Goal: Information Seeking & Learning: Learn about a topic

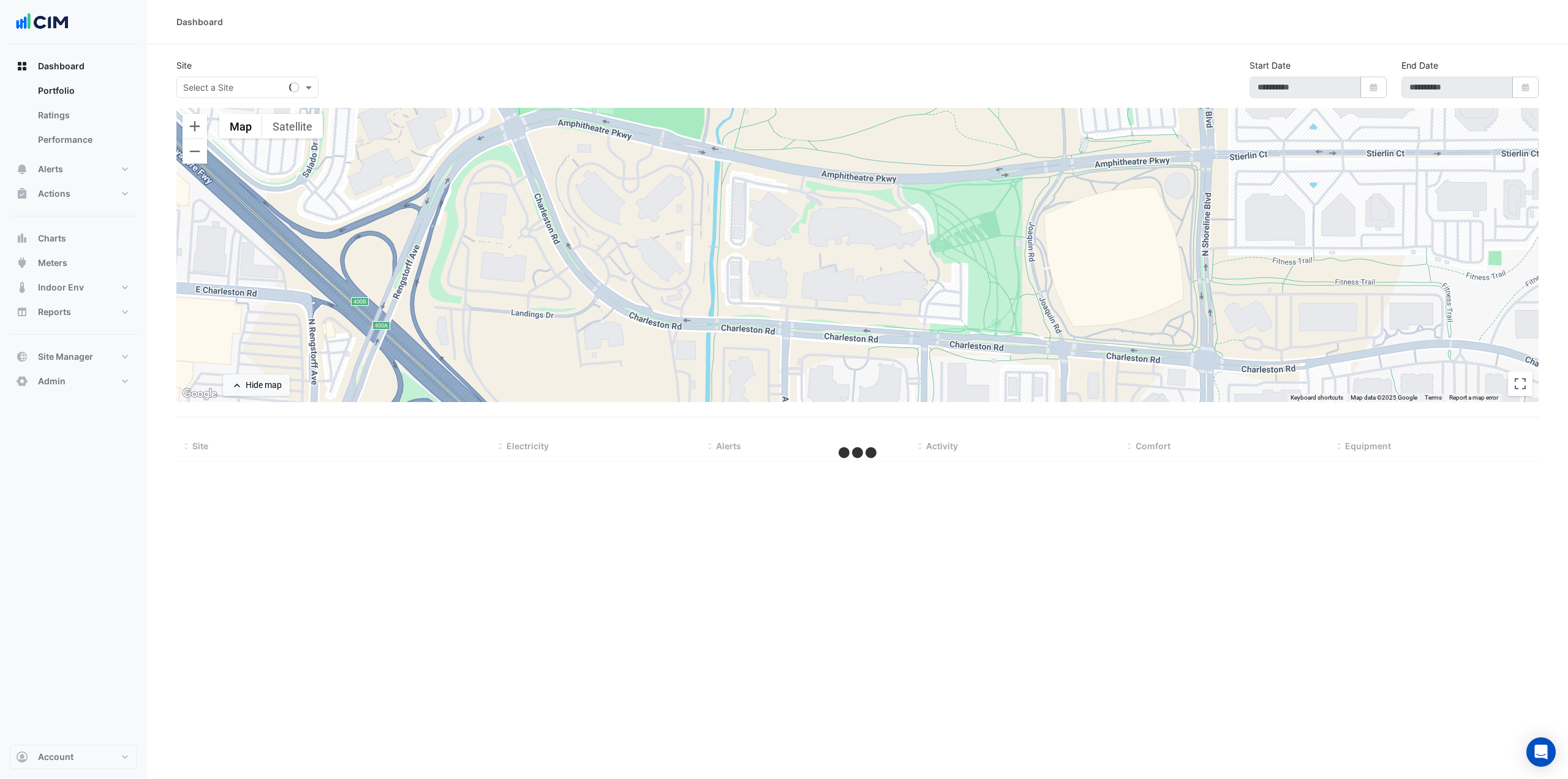
select select "***"
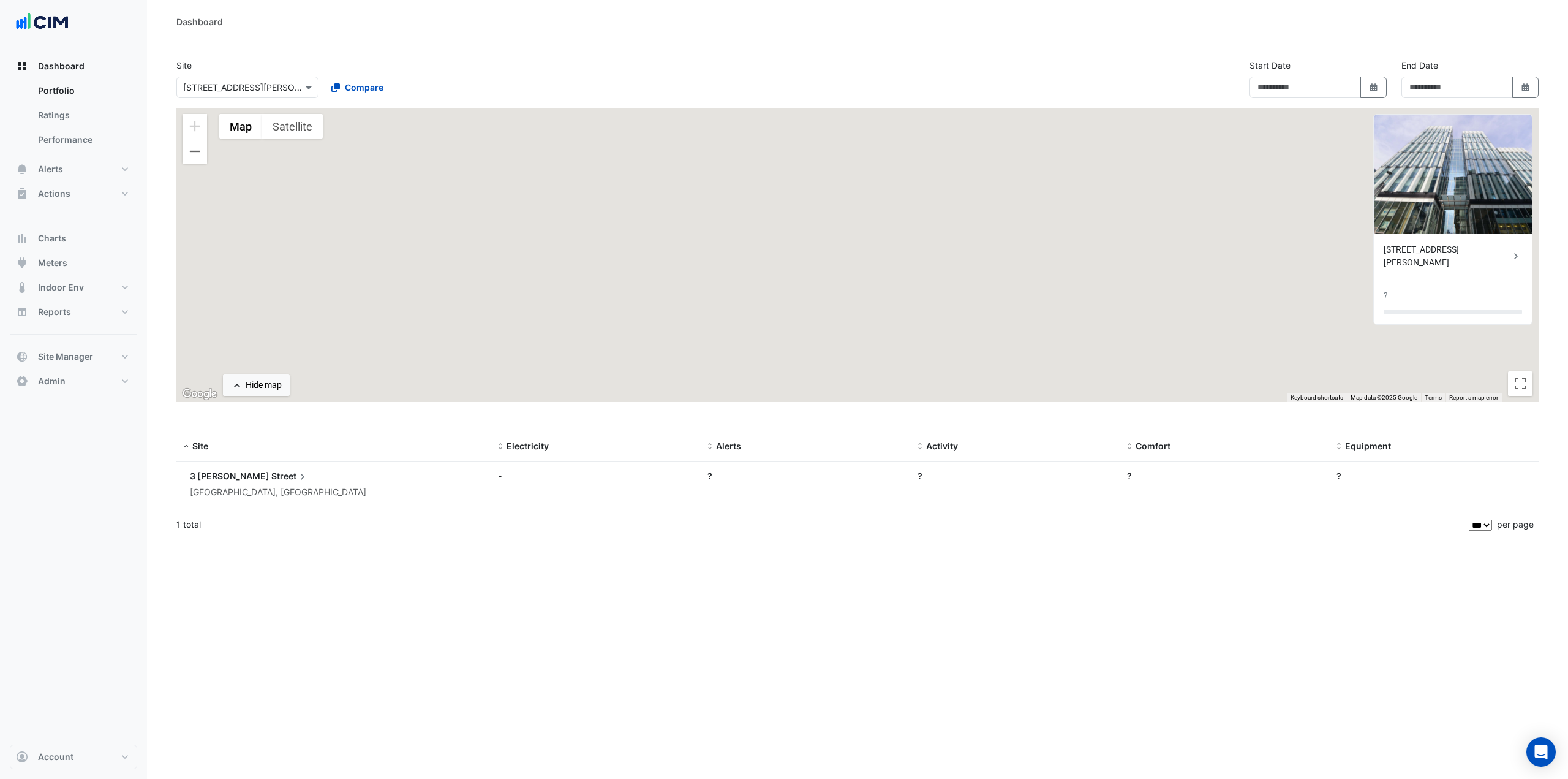
type input "**********"
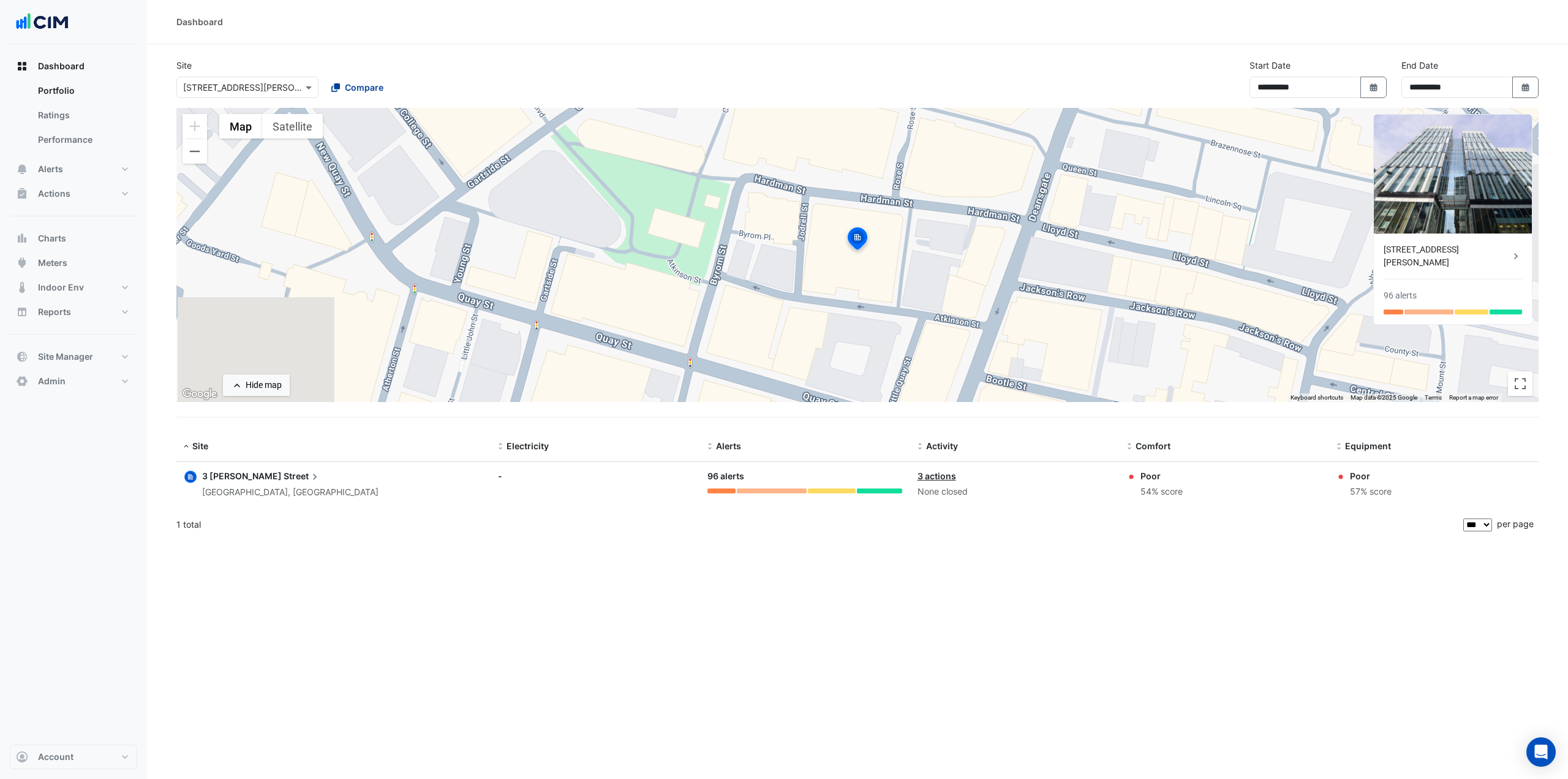
click at [345, 90] on span "Compare" at bounding box center [364, 87] width 38 height 13
click at [416, 136] on span "250 Long Water Avenue" at bounding box center [384, 132] width 80 height 10
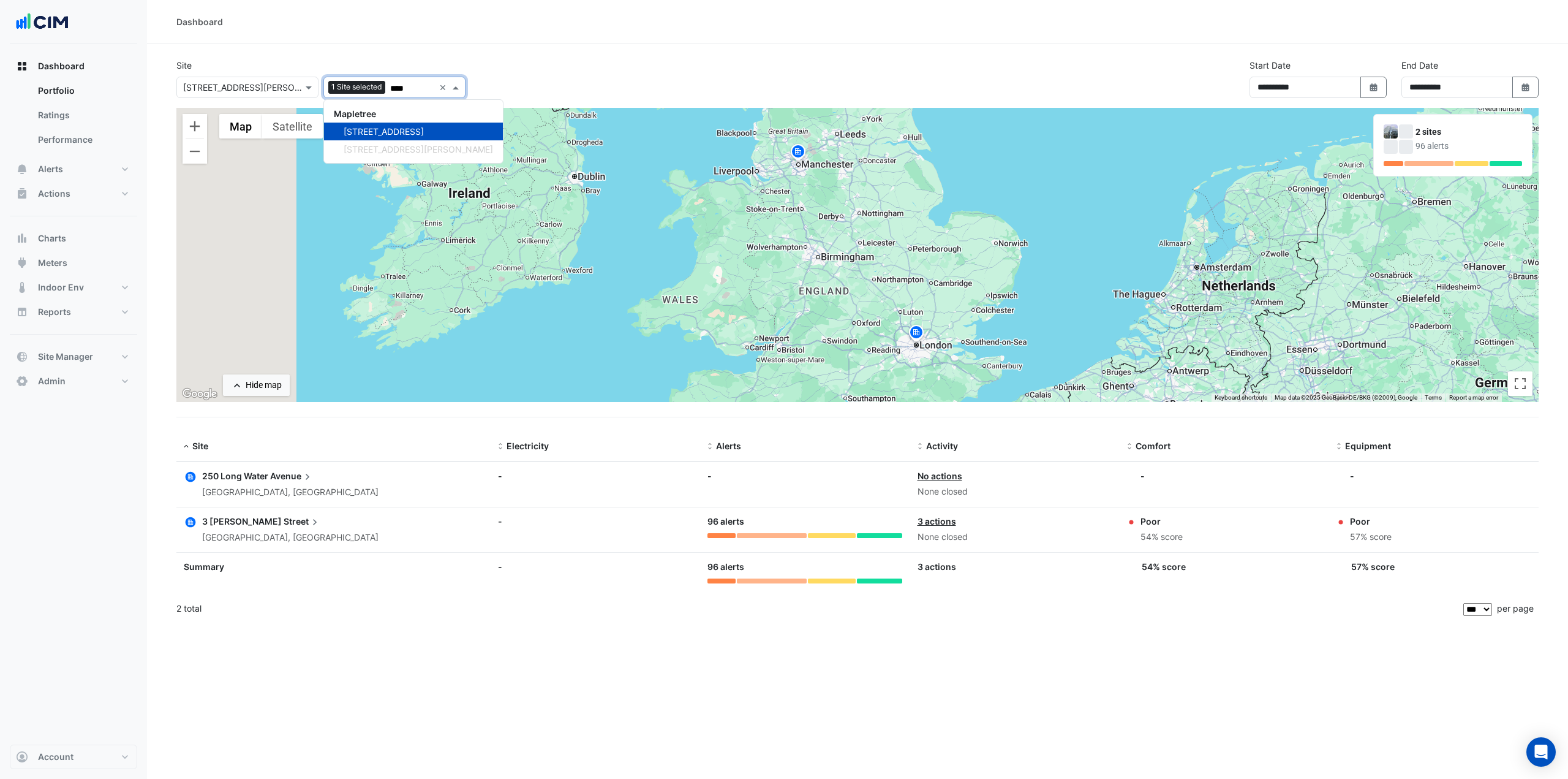
type input "****"
click at [918, 334] on img at bounding box center [916, 334] width 20 height 21
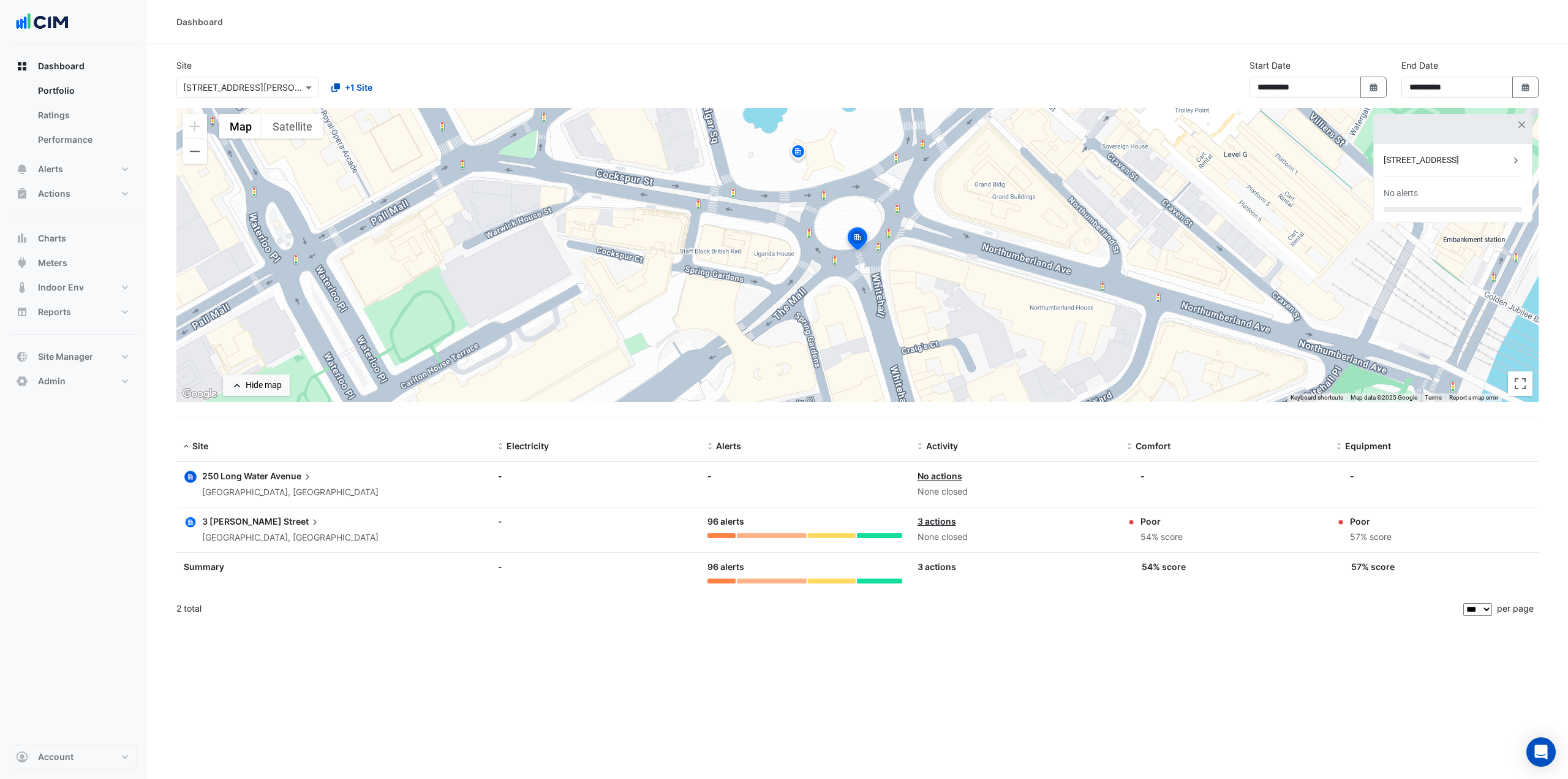
click at [854, 241] on img at bounding box center [857, 240] width 27 height 29
click at [193, 152] on button "Zoom out" at bounding box center [195, 152] width 25 height 25
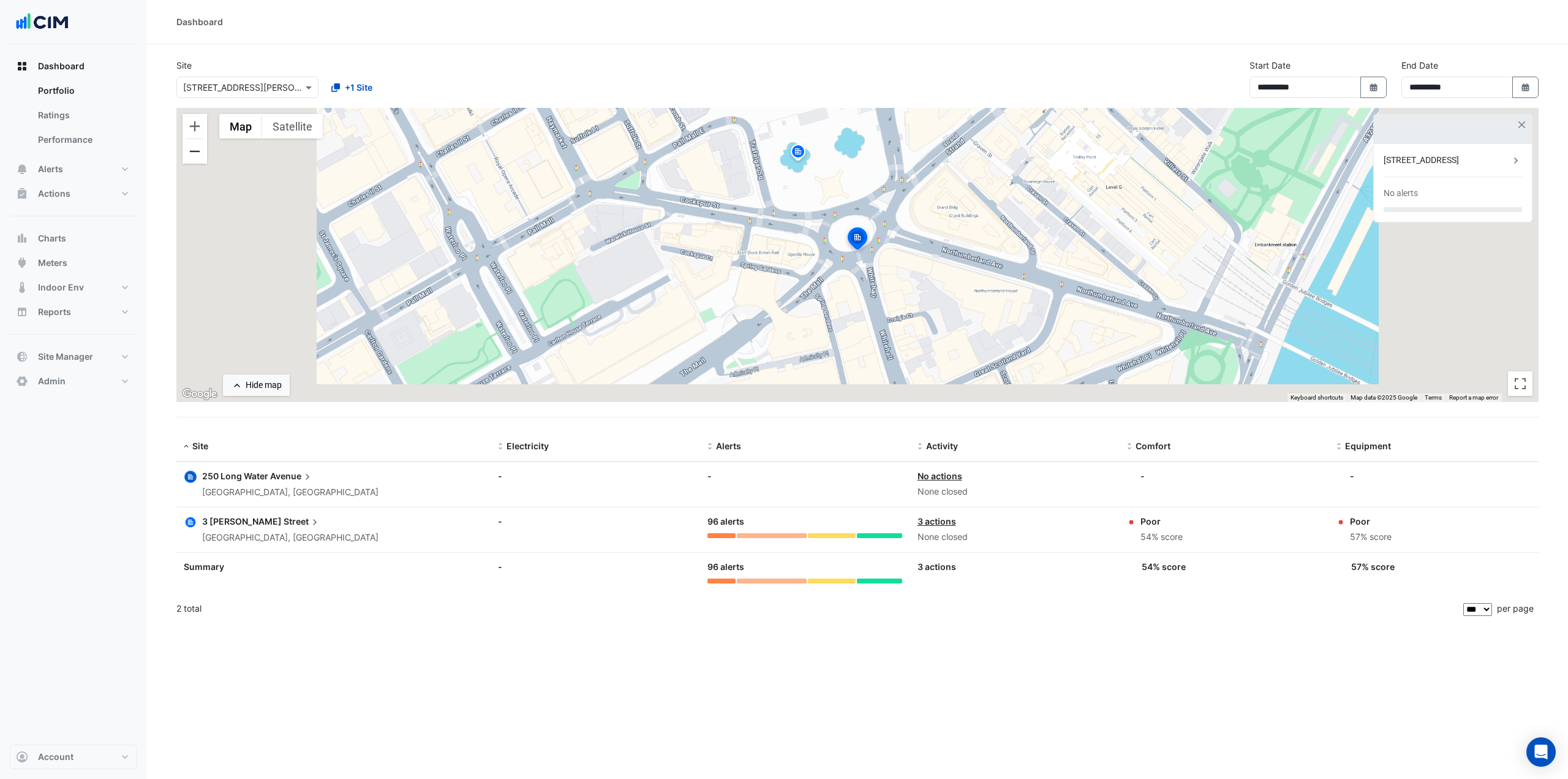
click at [193, 152] on button "Zoom out" at bounding box center [195, 152] width 25 height 25
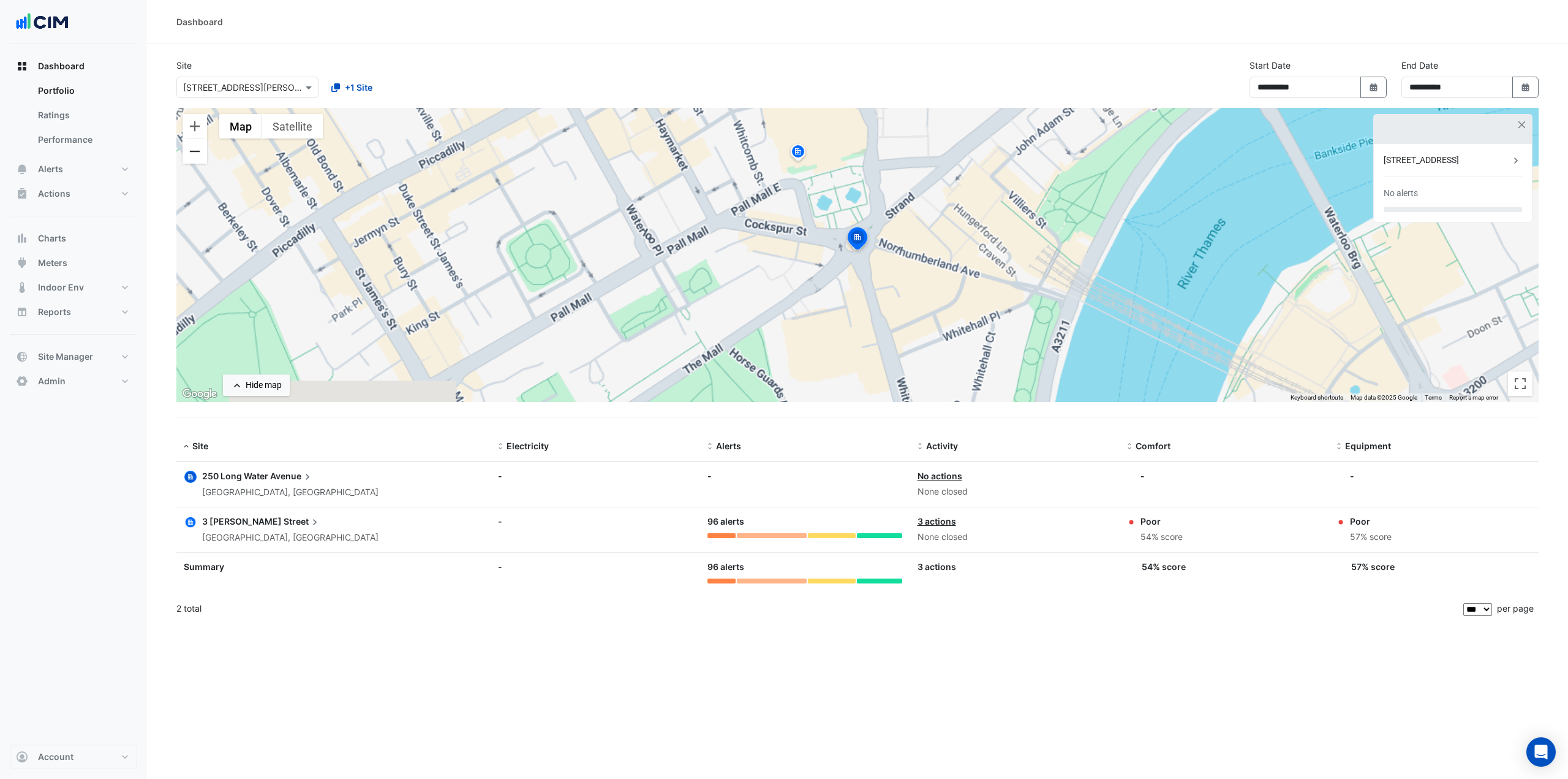
click at [193, 152] on button "Zoom out" at bounding box center [195, 152] width 25 height 25
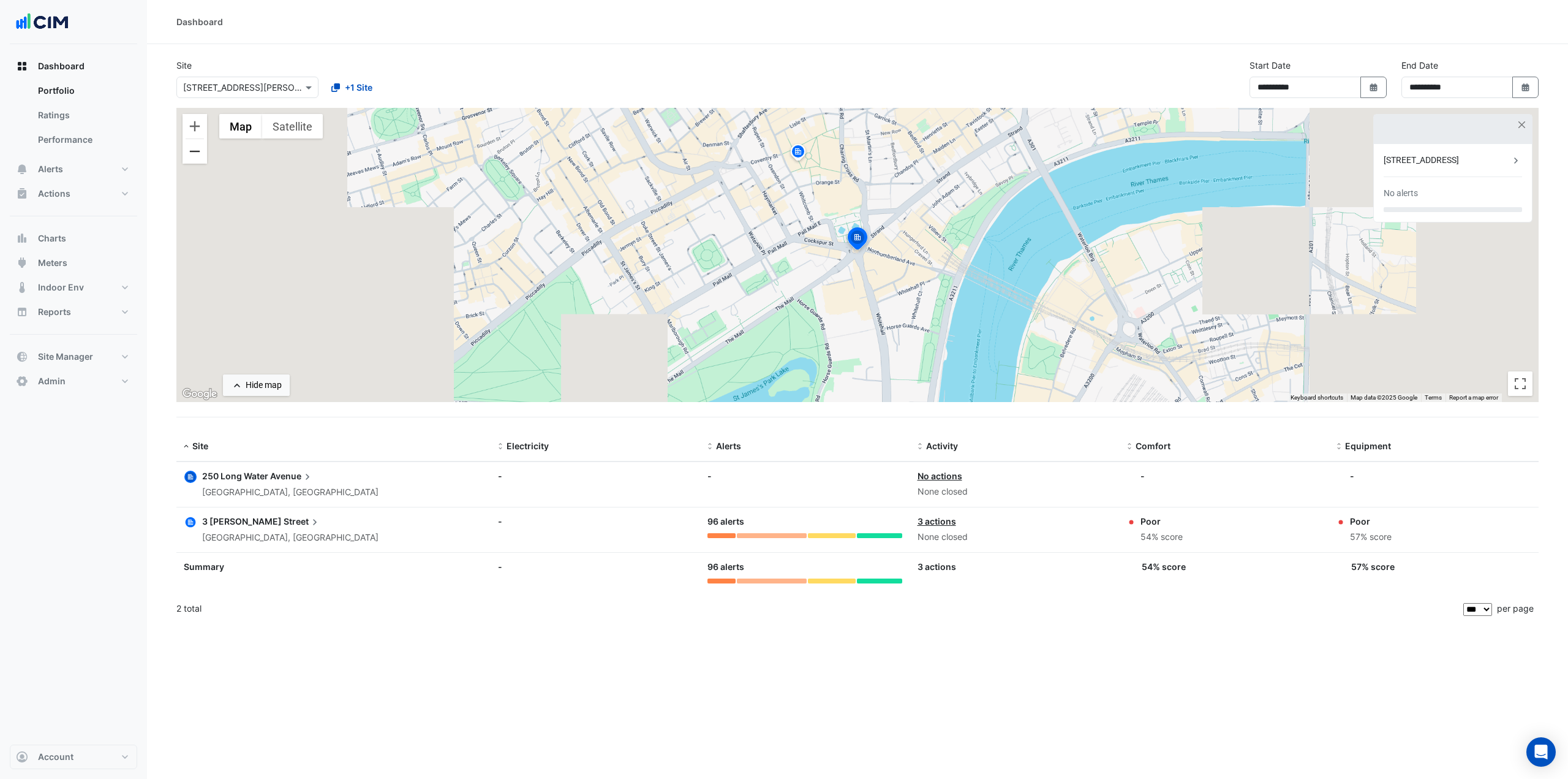
click at [193, 152] on button "Zoom out" at bounding box center [195, 152] width 25 height 25
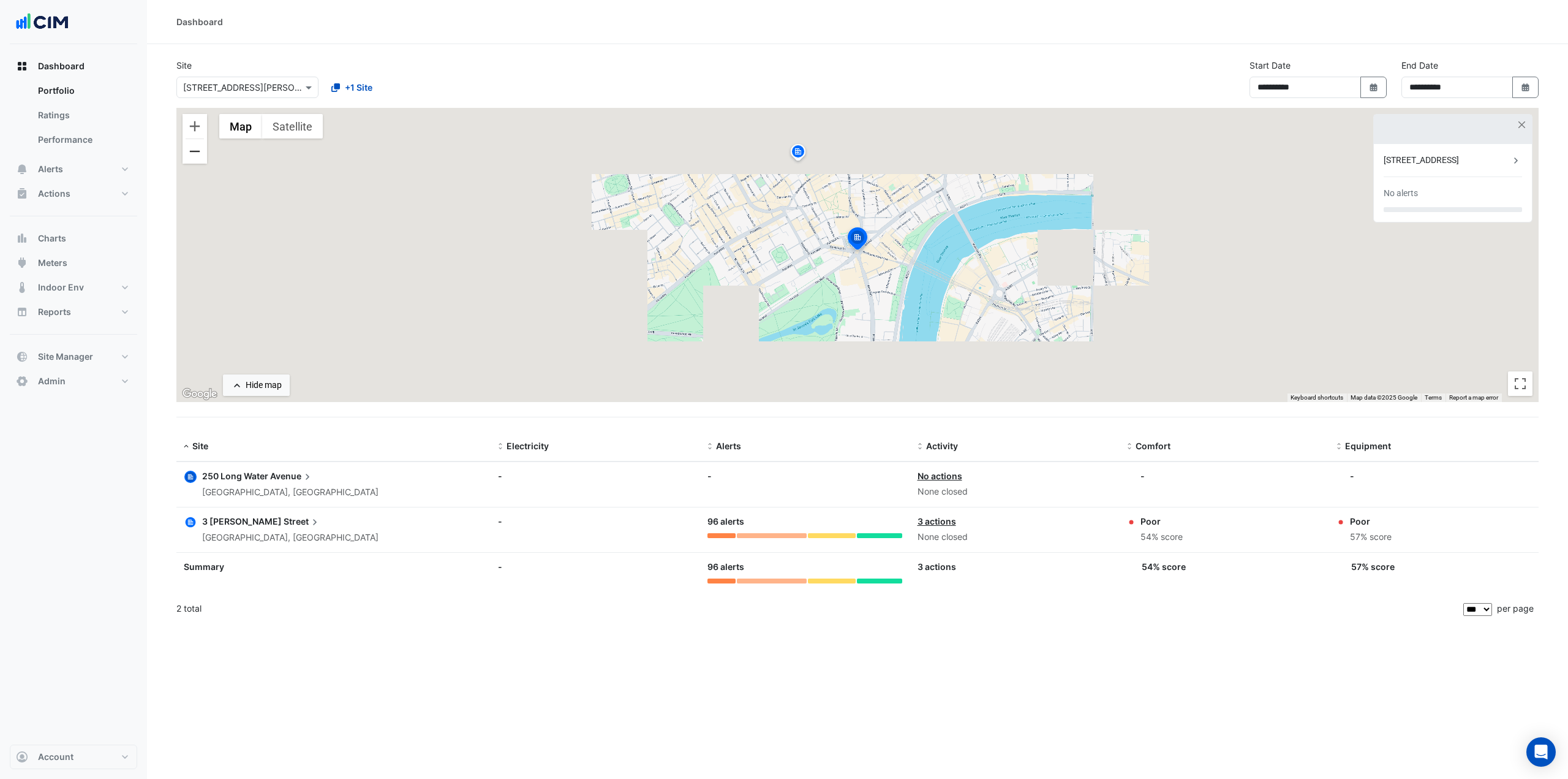
click at [193, 152] on button "Zoom out" at bounding box center [195, 152] width 25 height 25
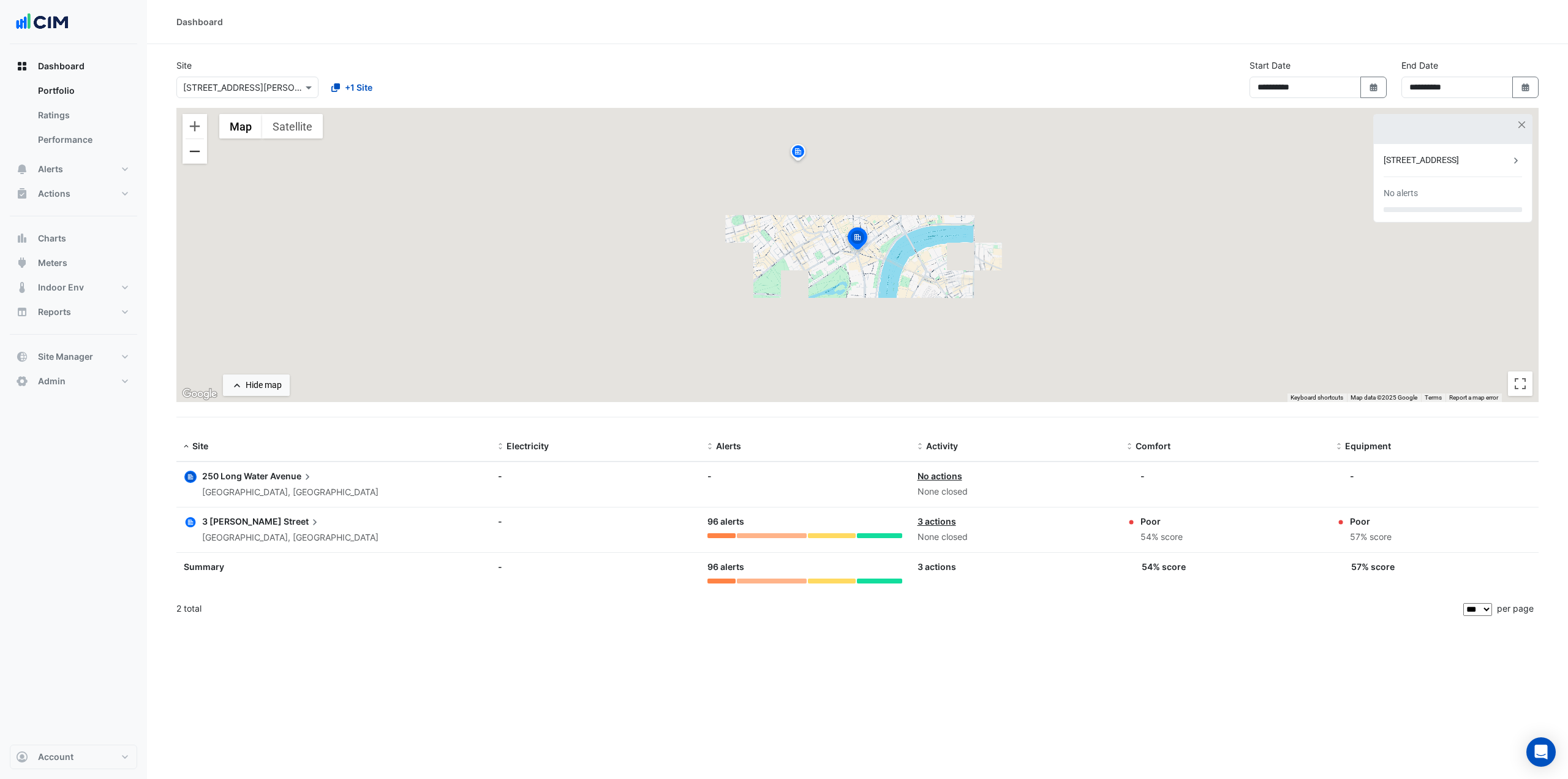
click at [193, 152] on button "Zoom out" at bounding box center [195, 152] width 25 height 25
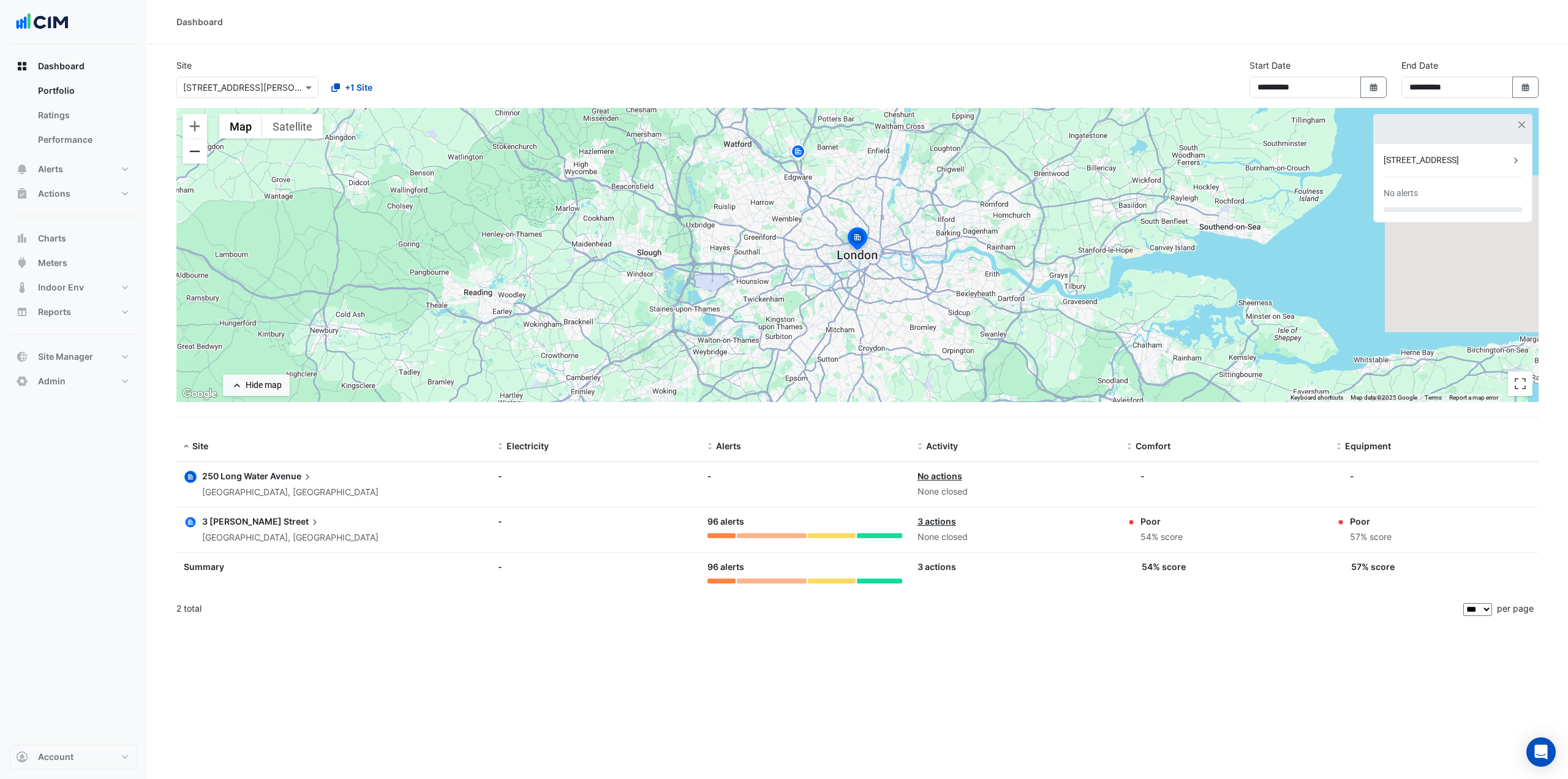
click at [193, 152] on button "Zoom out" at bounding box center [195, 152] width 25 height 25
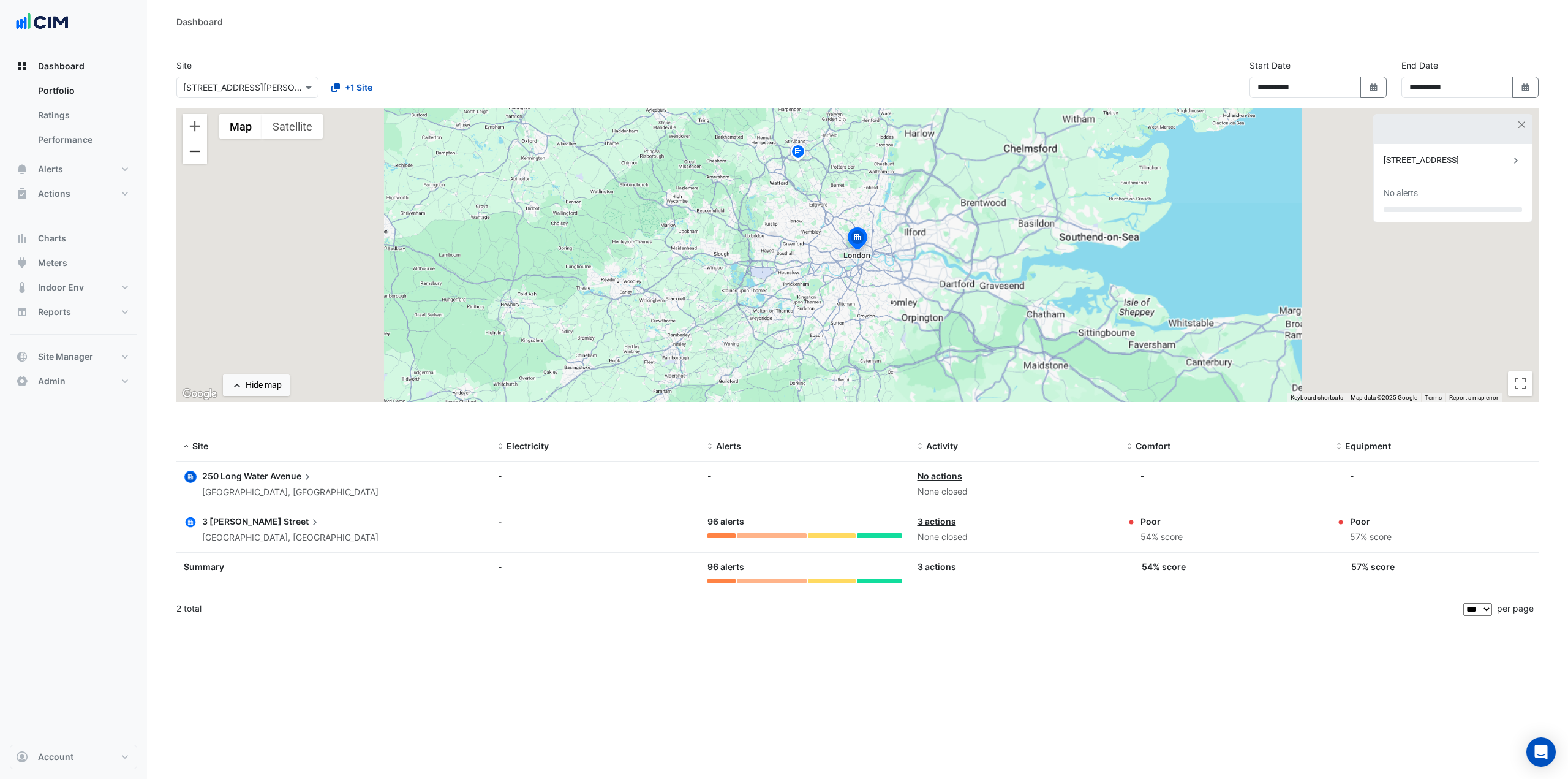
click at [193, 152] on button "Zoom out" at bounding box center [195, 152] width 25 height 25
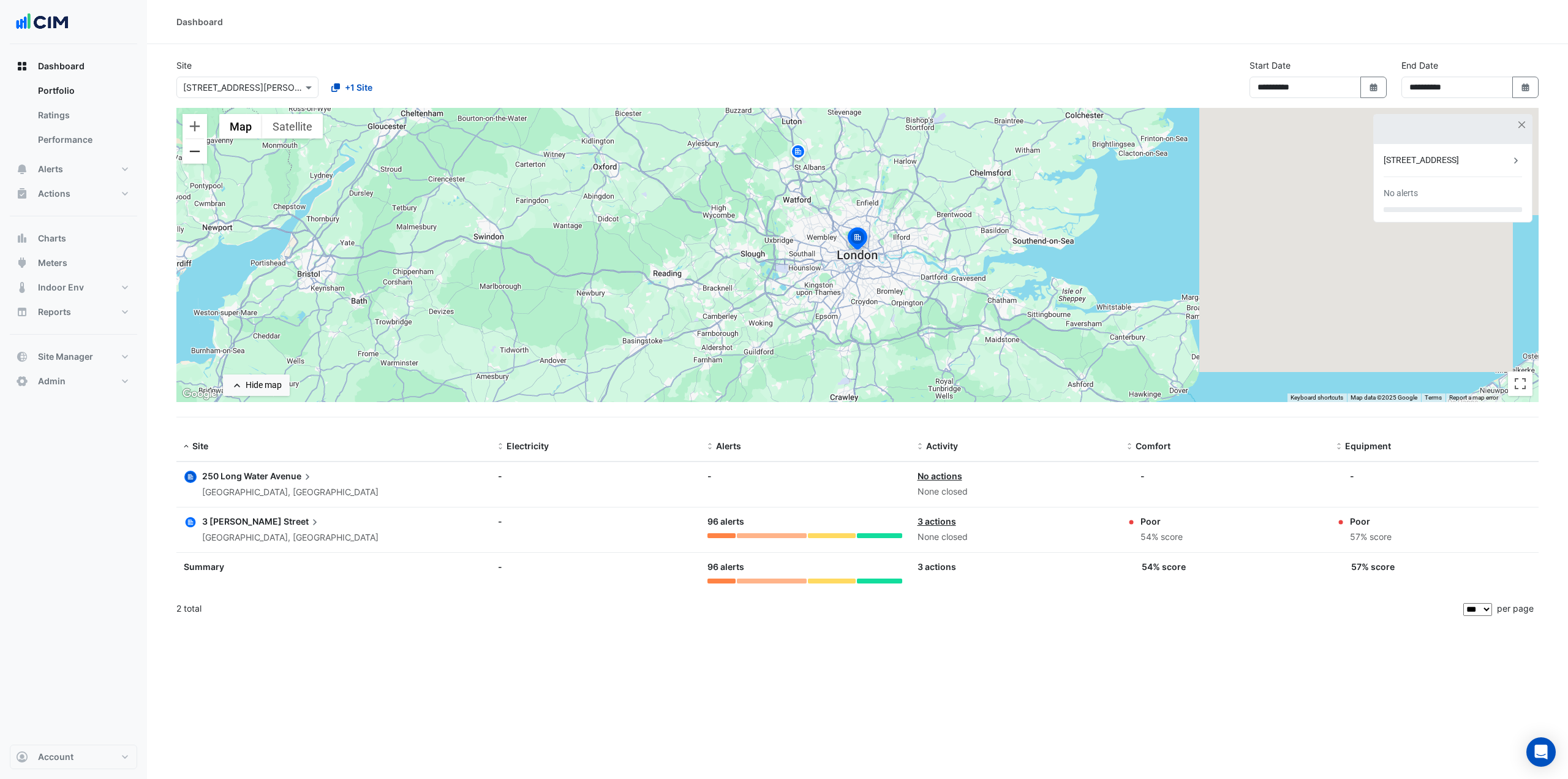
click at [193, 152] on button "Zoom out" at bounding box center [195, 152] width 25 height 25
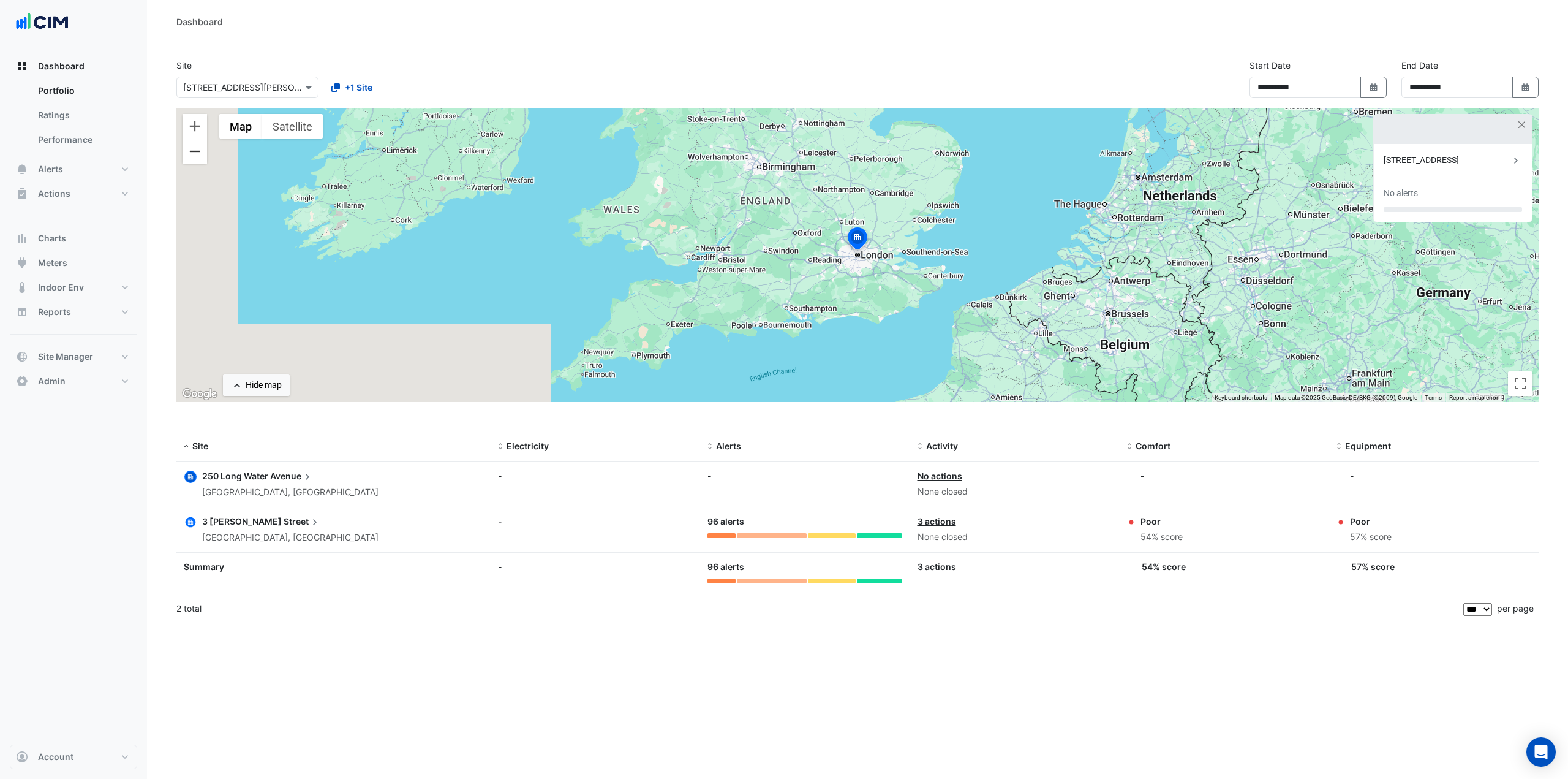
click at [193, 152] on button "Zoom out" at bounding box center [195, 152] width 25 height 25
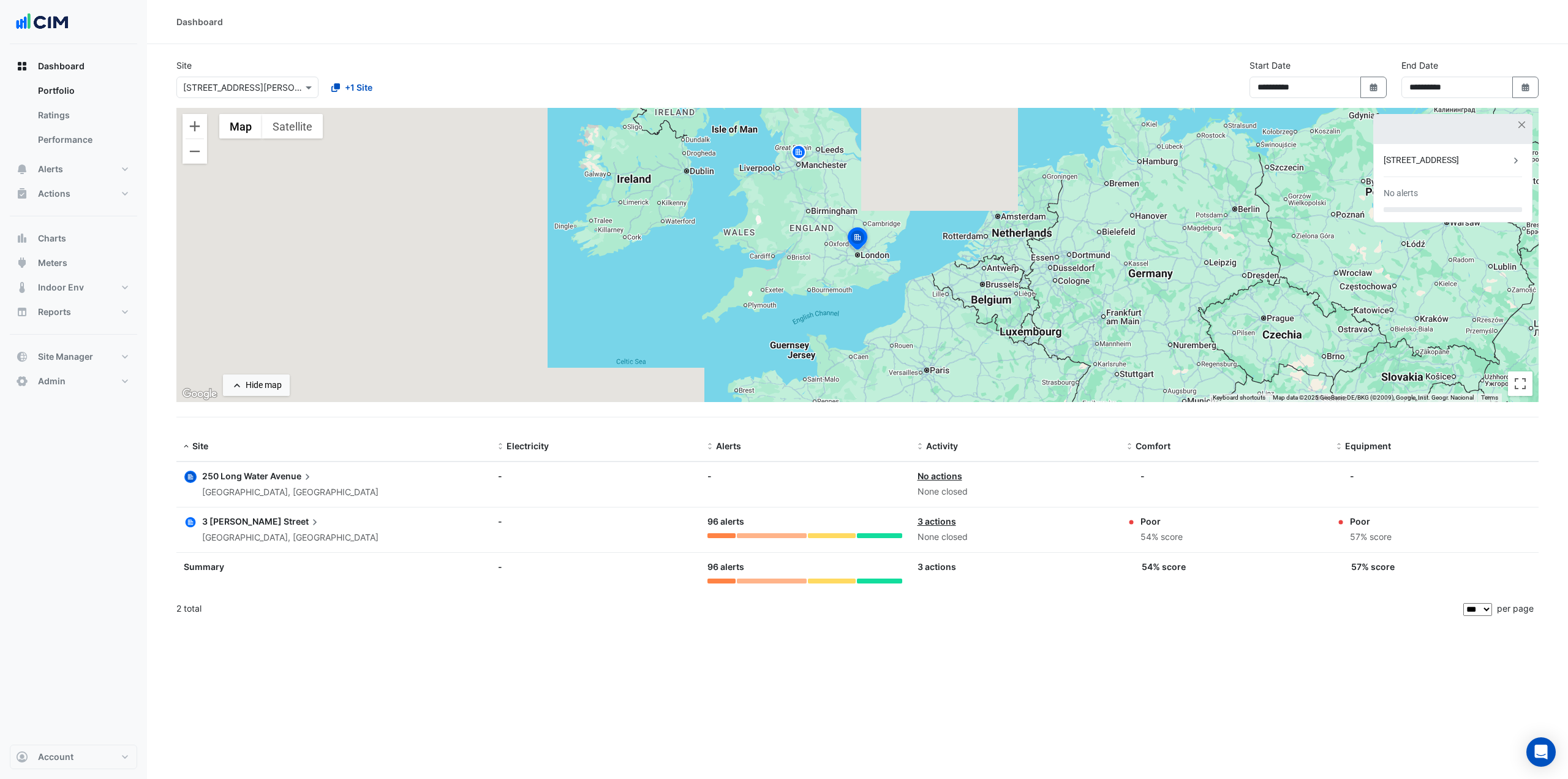
click at [798, 155] on img at bounding box center [799, 154] width 20 height 21
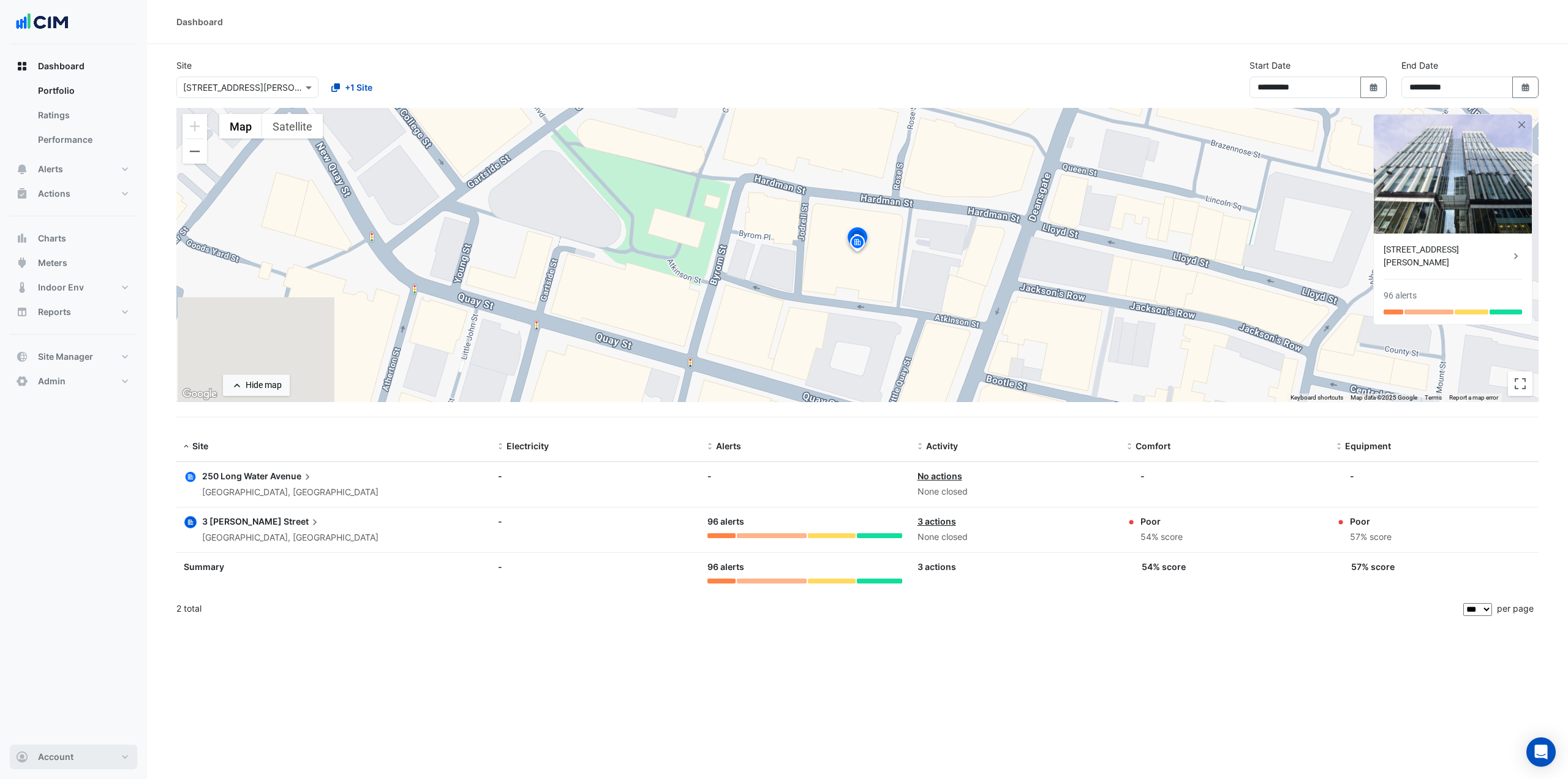
click at [79, 754] on button "Account" at bounding box center [74, 757] width 128 height 25
click at [76, 732] on link "Sign Out" at bounding box center [74, 726] width 117 height 25
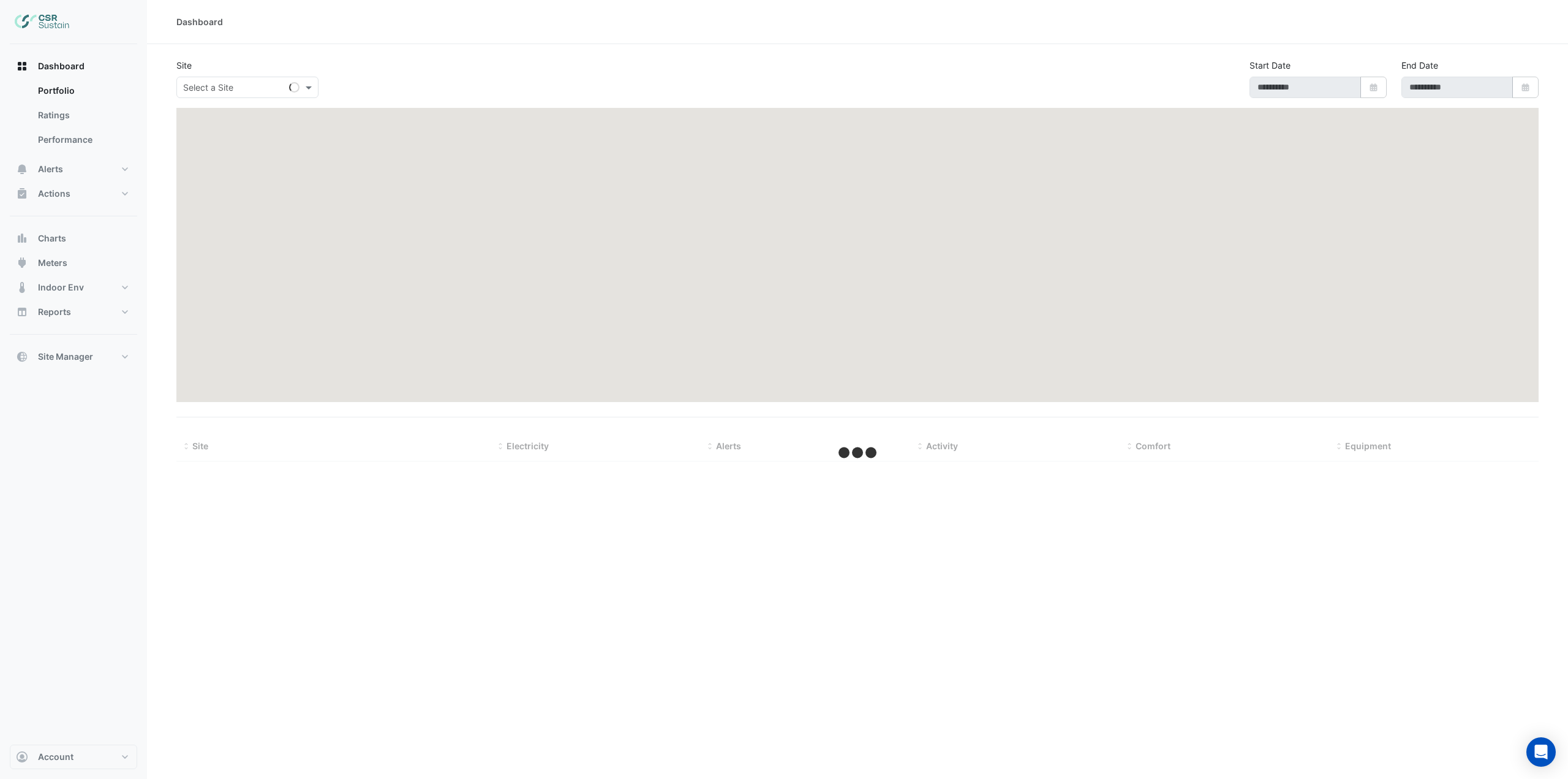
type input "**********"
select select "***"
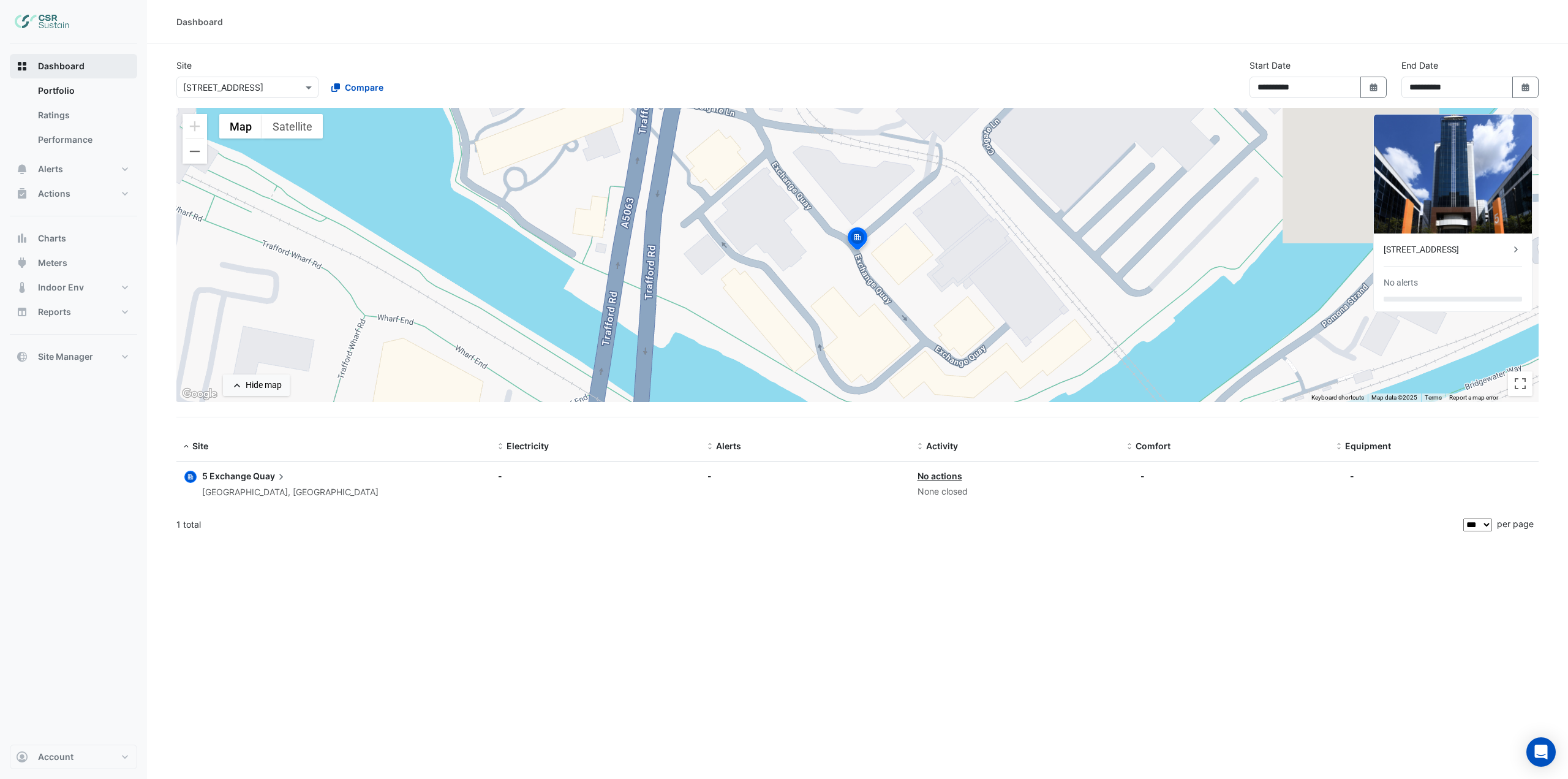
click at [79, 66] on span "Dashboard" at bounding box center [61, 66] width 47 height 12
click at [58, 63] on span "Dashboard" at bounding box center [61, 66] width 47 height 12
click at [91, 91] on link "Portfolio" at bounding box center [82, 91] width 109 height 25
click at [335, 92] on fa-icon at bounding box center [335, 87] width 8 height 13
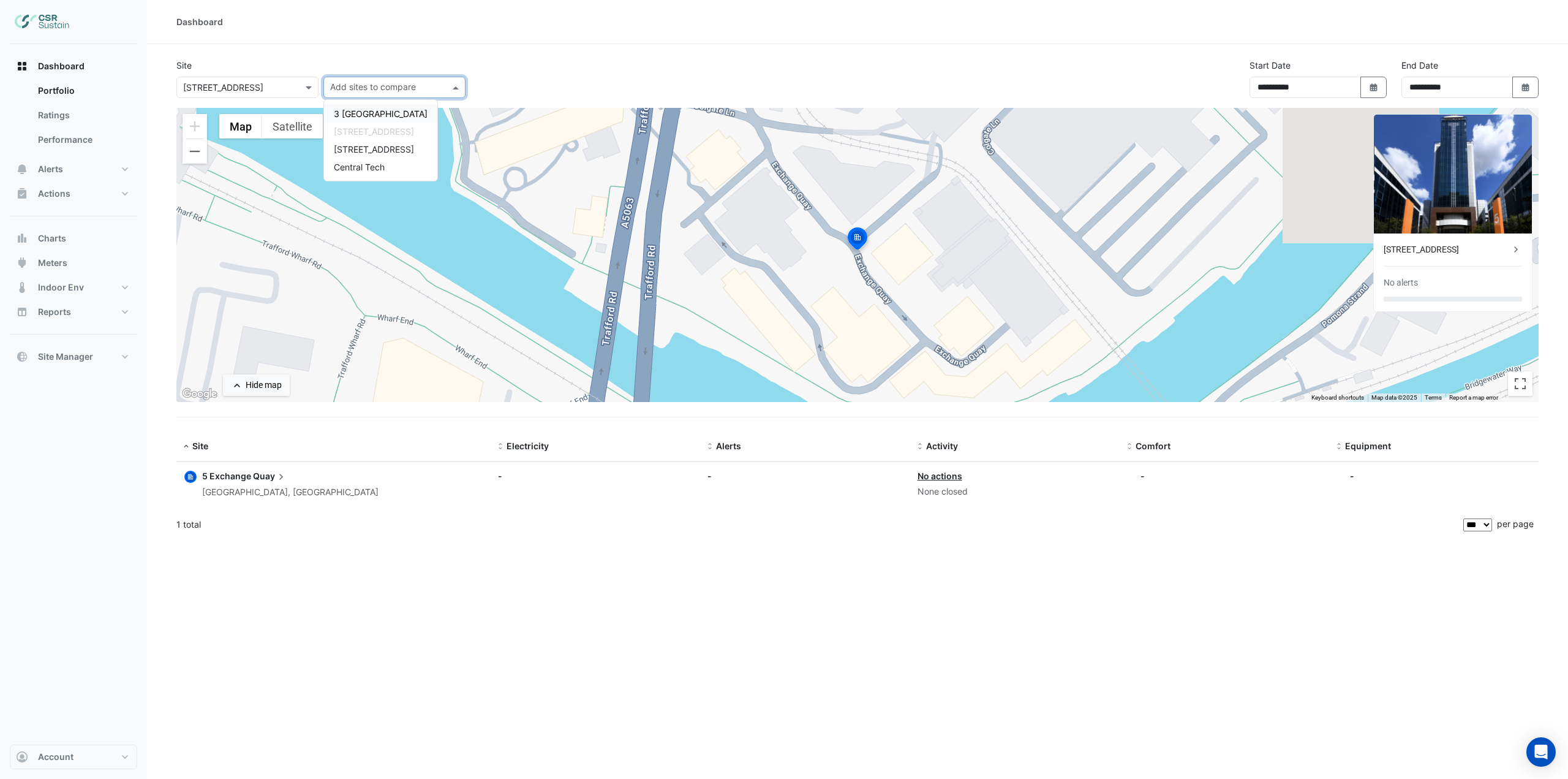
click at [356, 115] on span "3 [GEOGRAPHIC_DATA]" at bounding box center [381, 114] width 94 height 10
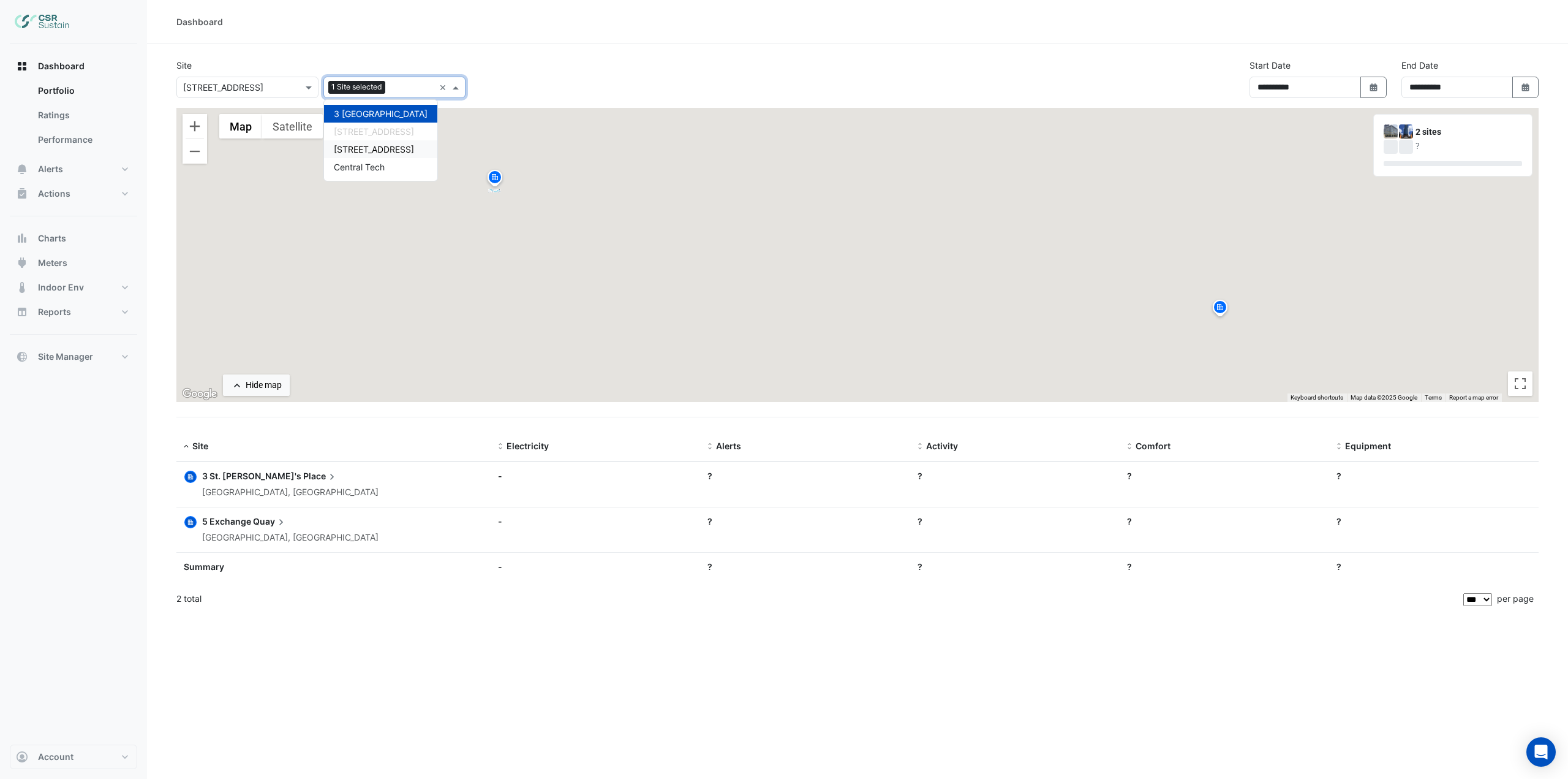
click at [364, 145] on span "[STREET_ADDRESS]" at bounding box center [374, 149] width 80 height 10
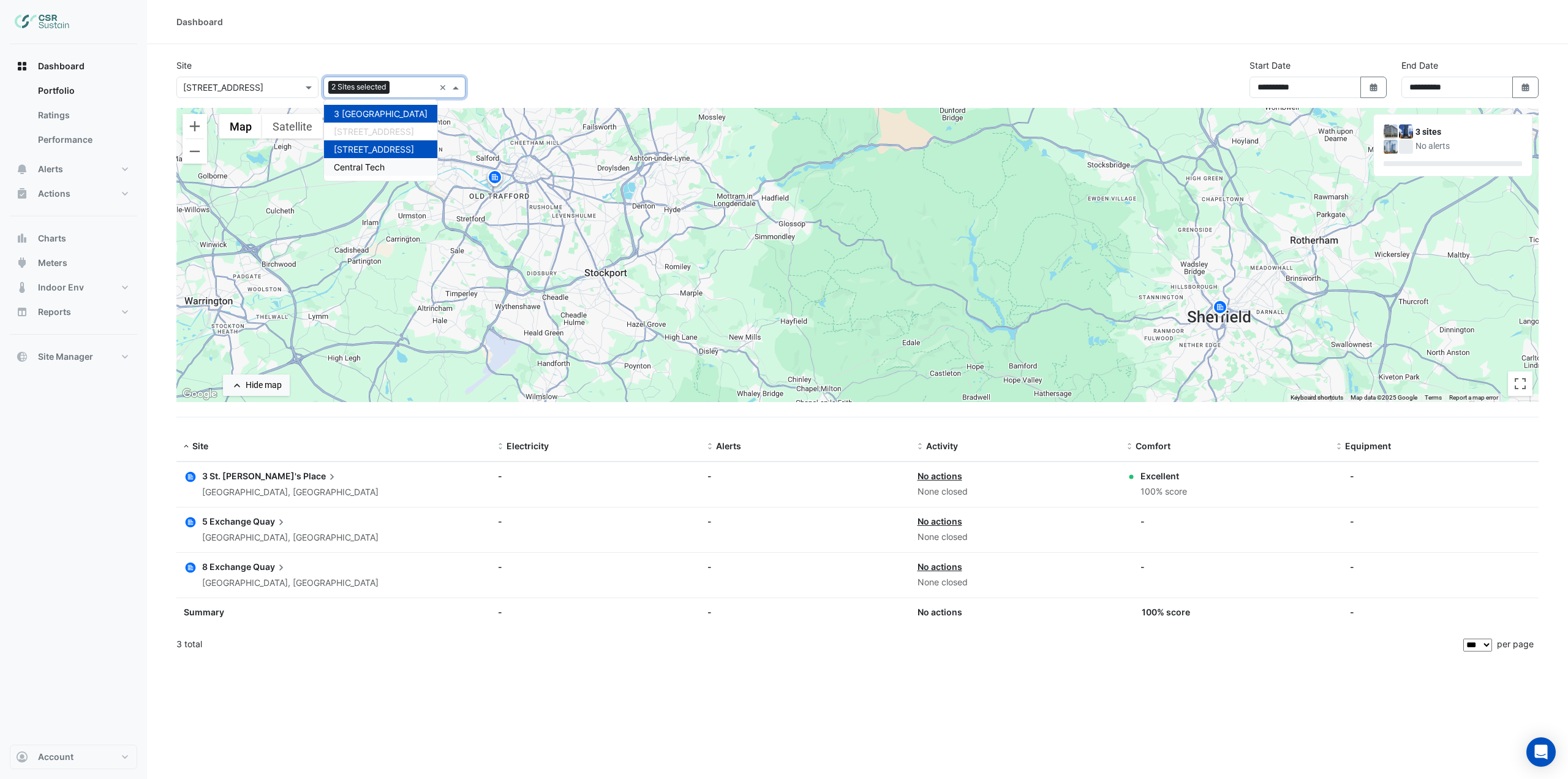
click at [259, 522] on span "Quay" at bounding box center [270, 521] width 35 height 14
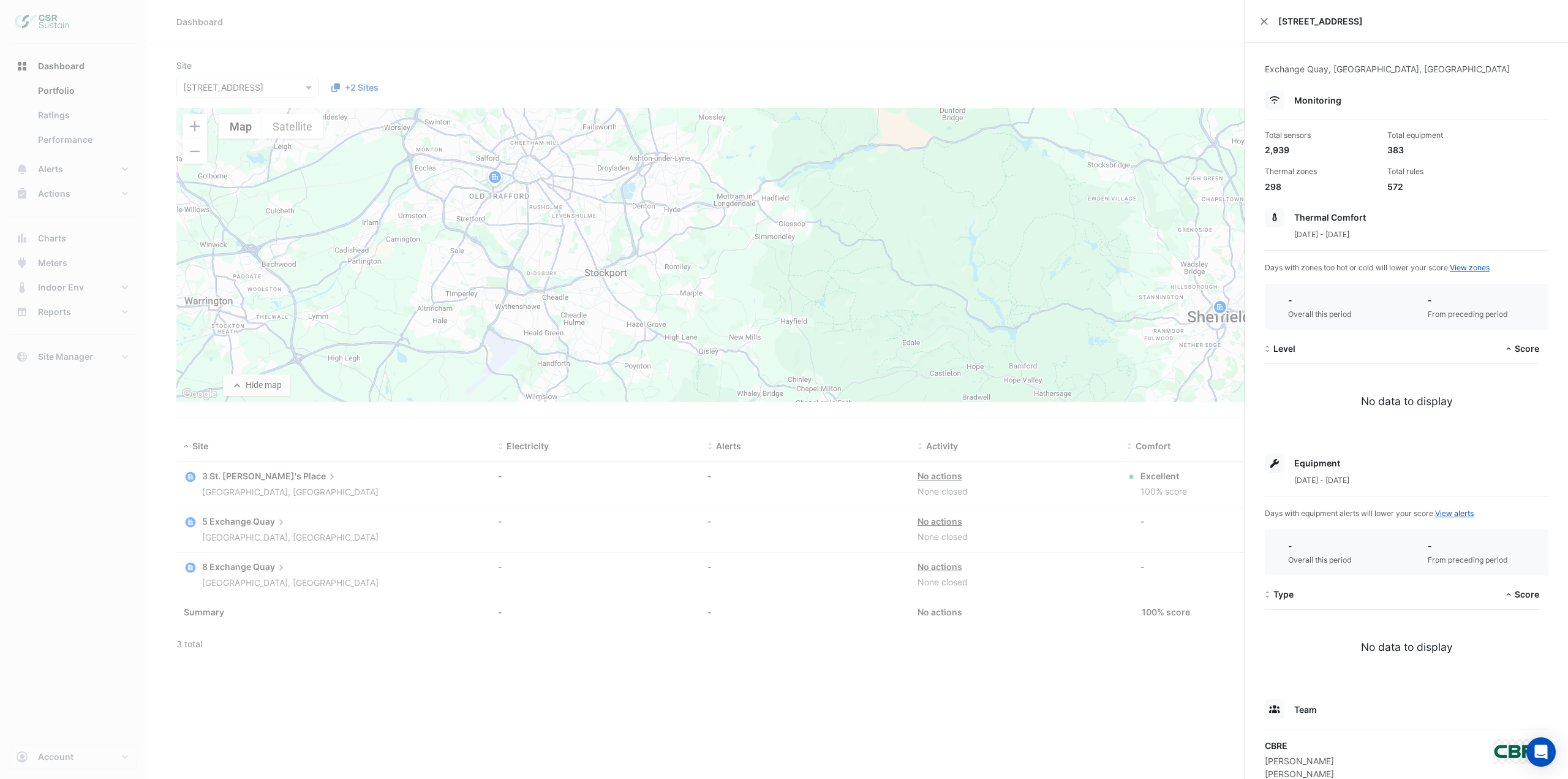
click at [260, 563] on ngb-offcanvas-backdrop at bounding box center [784, 390] width 1568 height 779
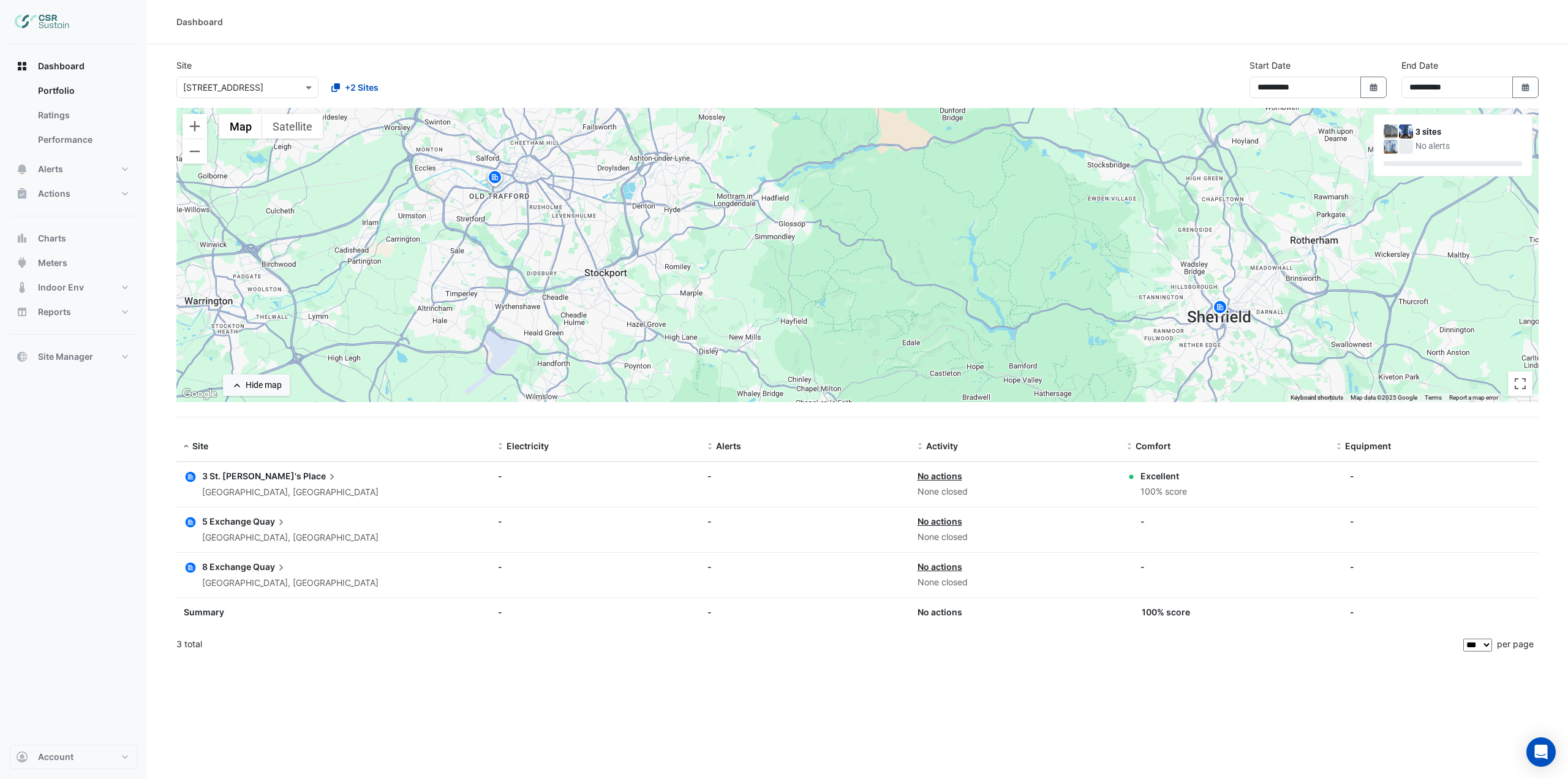
click at [275, 568] on icon at bounding box center [281, 567] width 12 height 12
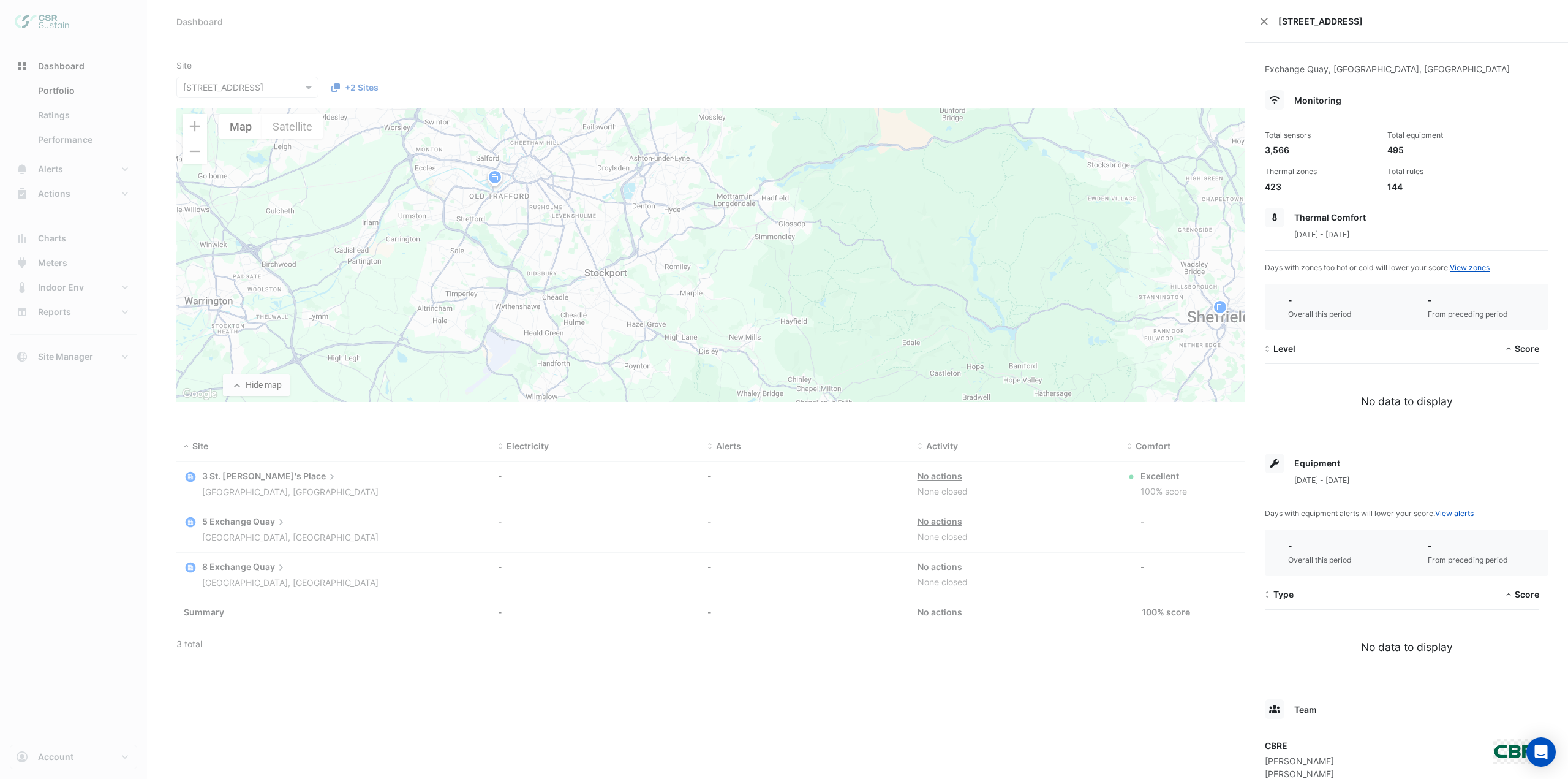
click at [498, 23] on ngb-offcanvas-backdrop at bounding box center [784, 390] width 1568 height 779
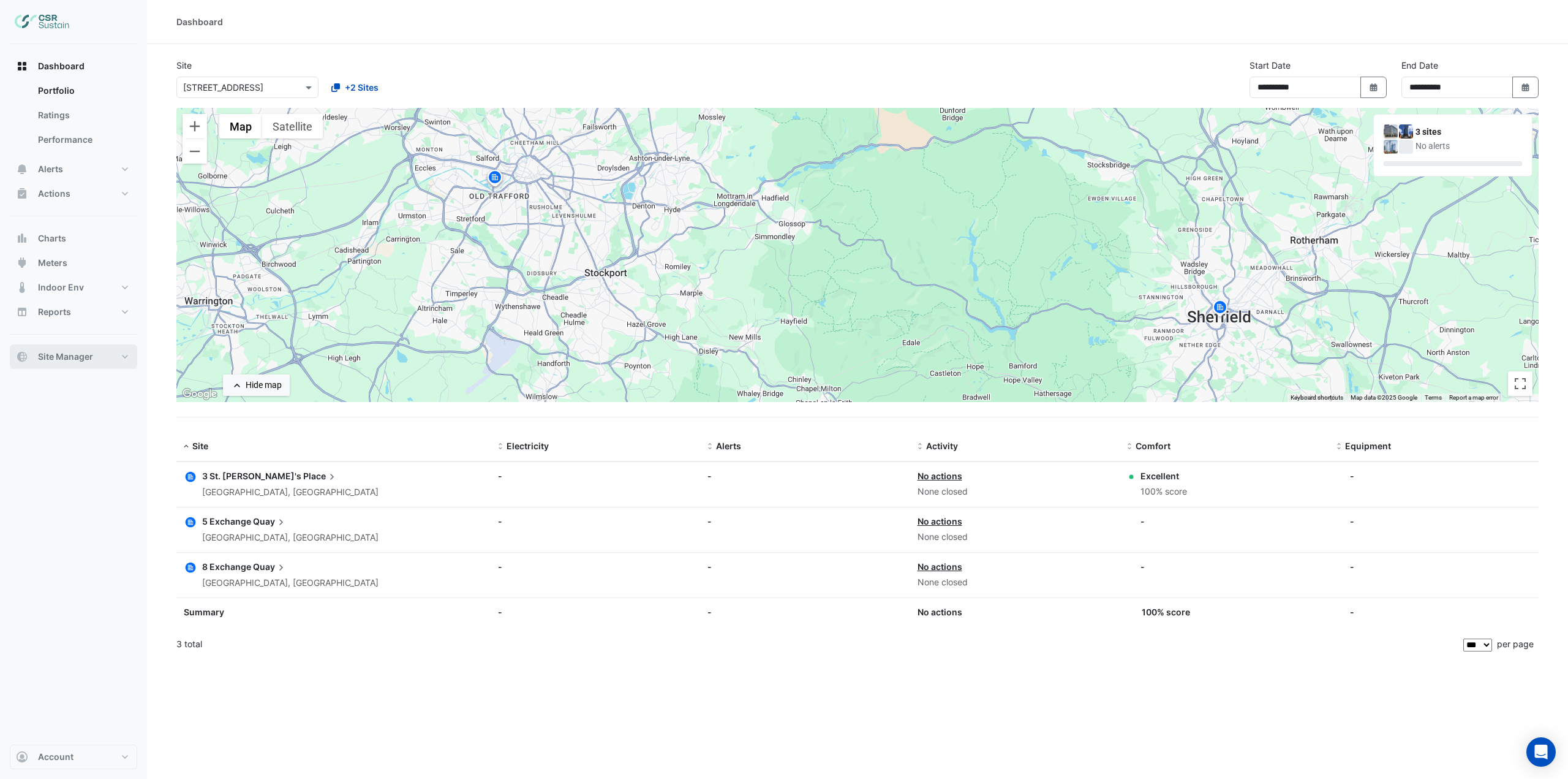
click at [91, 359] on span "Site Manager" at bounding box center [65, 356] width 55 height 12
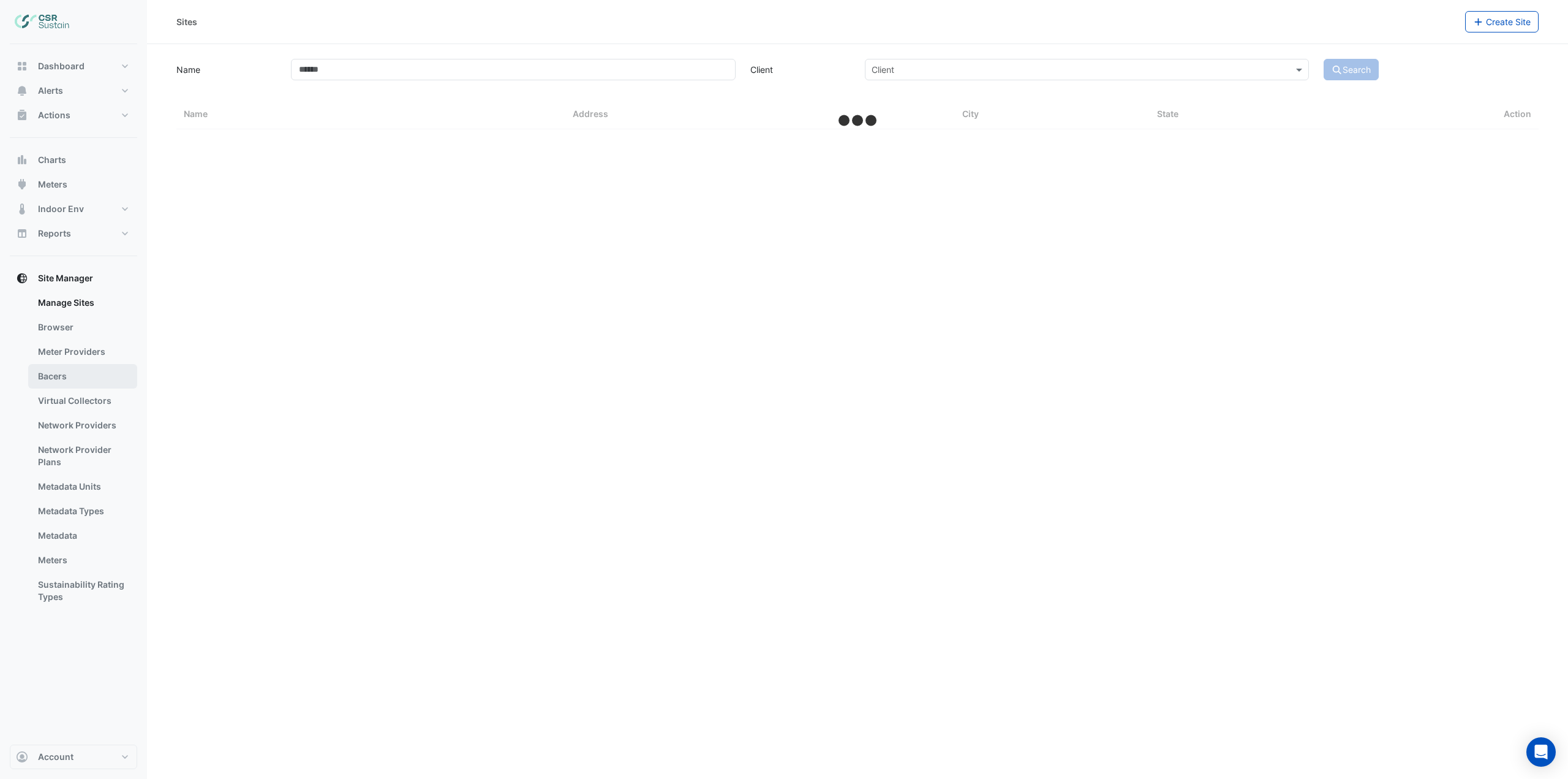
click at [88, 373] on link "Bacers" at bounding box center [82, 376] width 109 height 25
click at [608, 81] on input "text" at bounding box center [845, 80] width 643 height 13
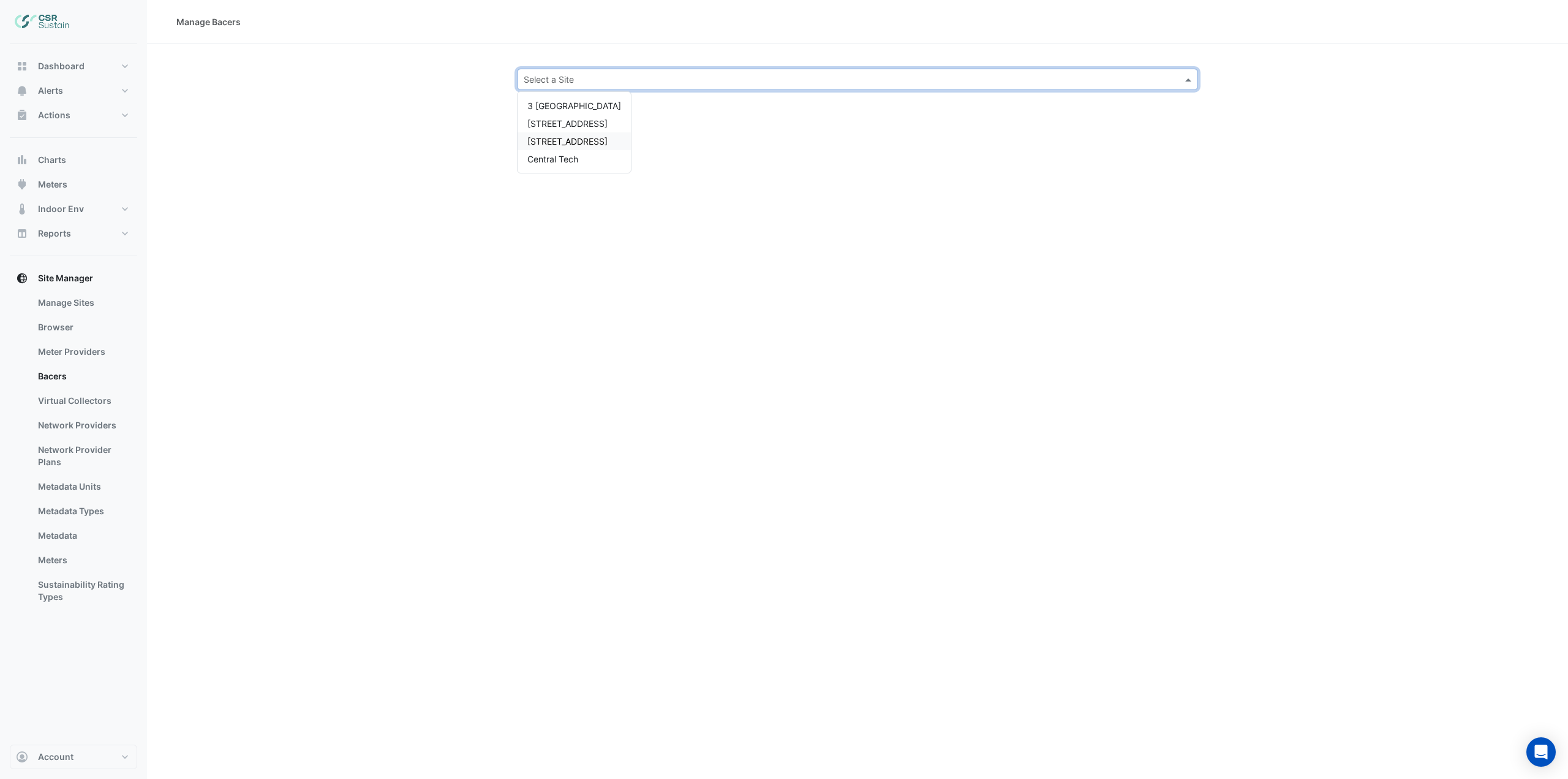
click at [569, 137] on span "[STREET_ADDRESS]" at bounding box center [567, 141] width 80 height 10
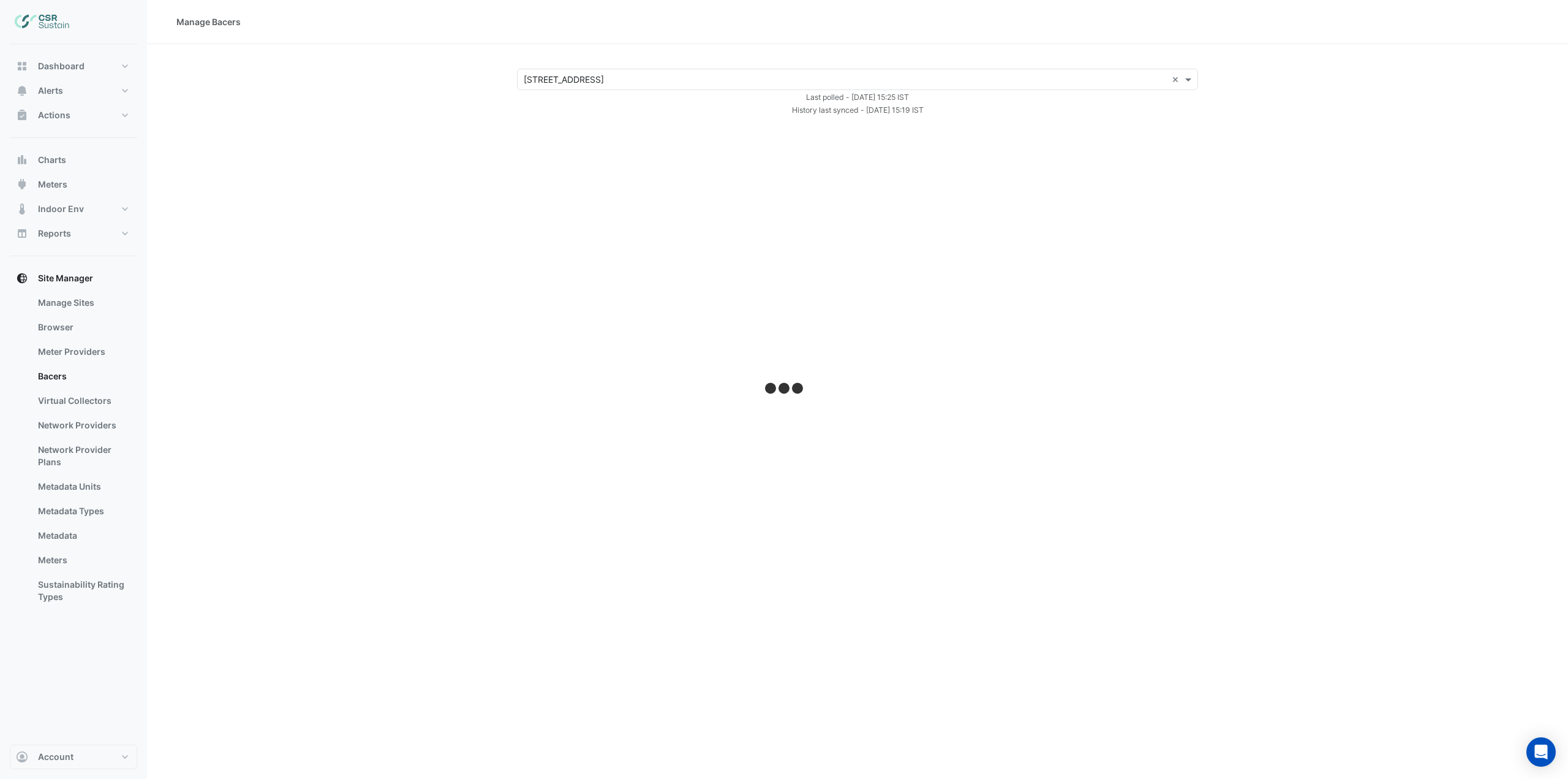
select select "***"
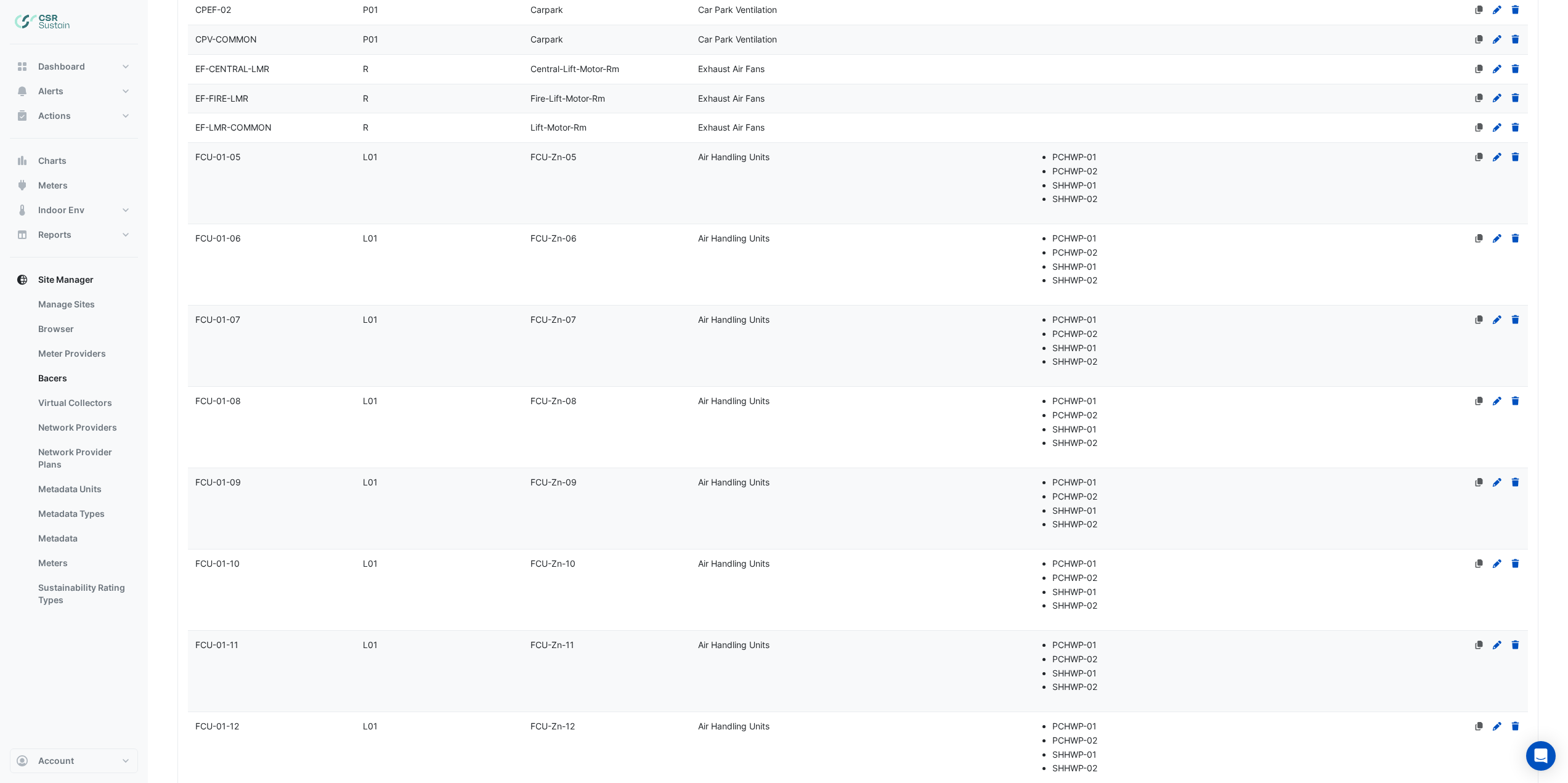
scroll to position [678, 0]
click at [521, 256] on datatable-body-cell "Level L01" at bounding box center [439, 261] width 168 height 81
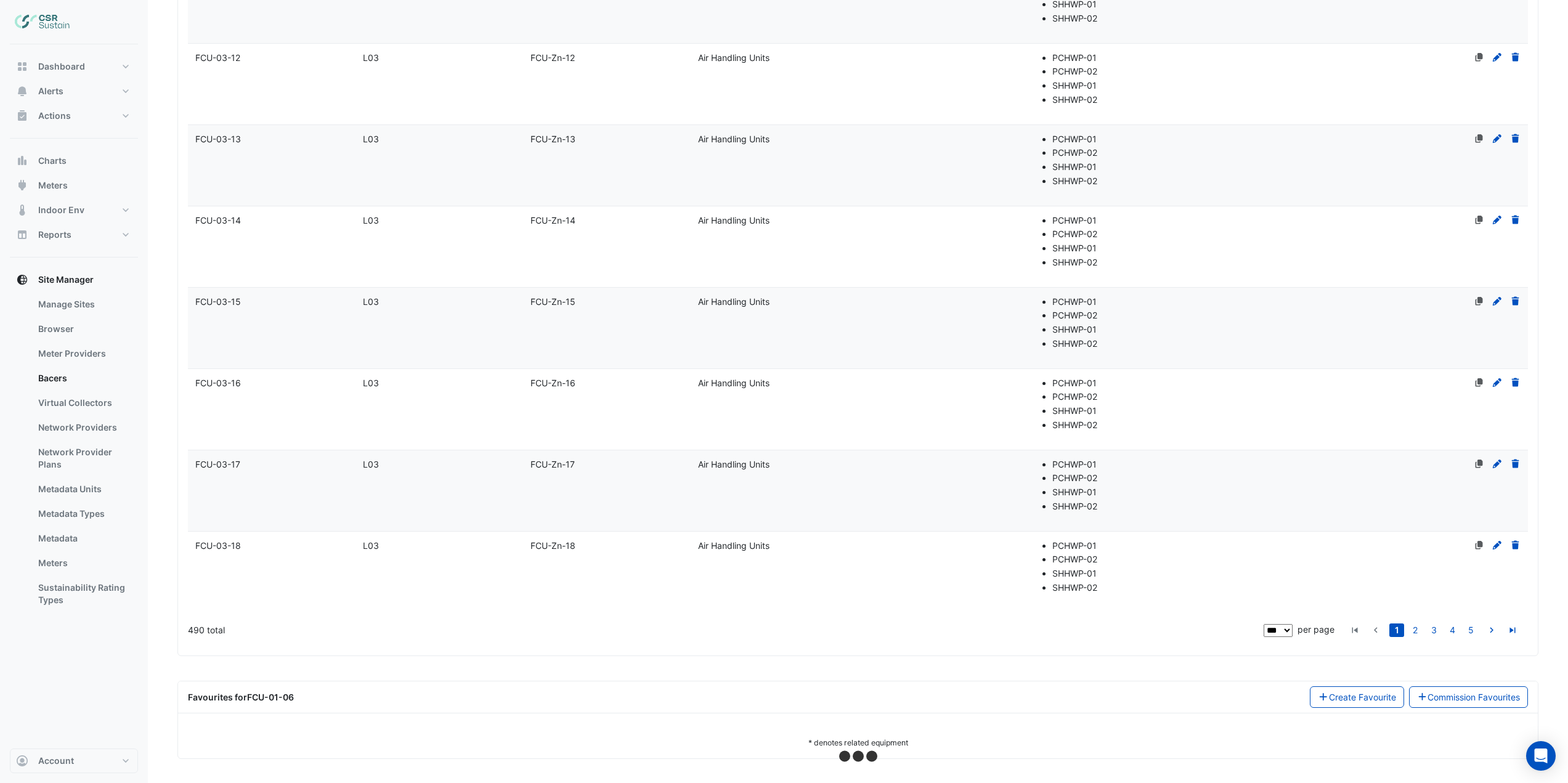
scroll to position [7169, 0]
select select "***"
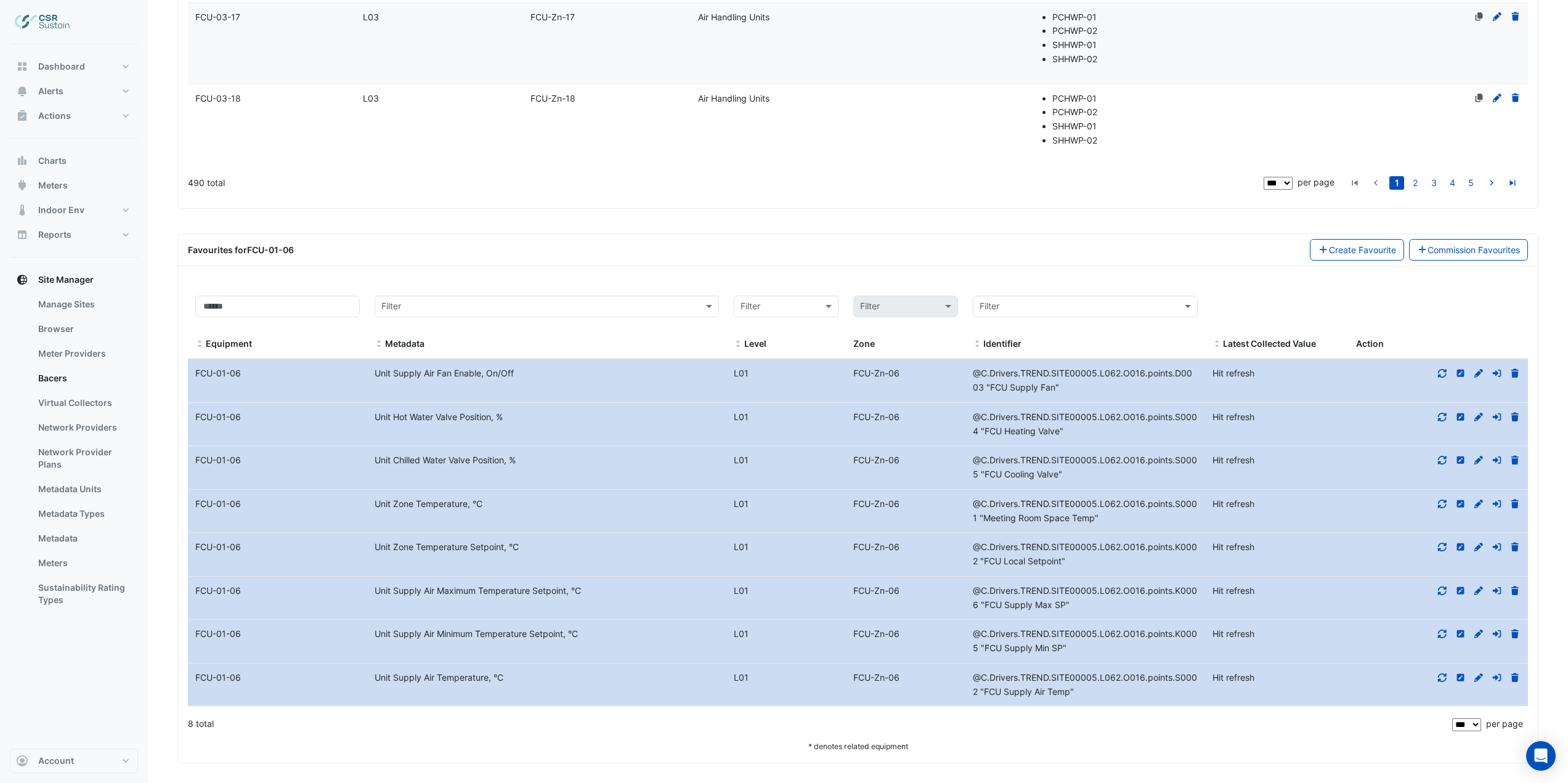
scroll to position [7621, 0]
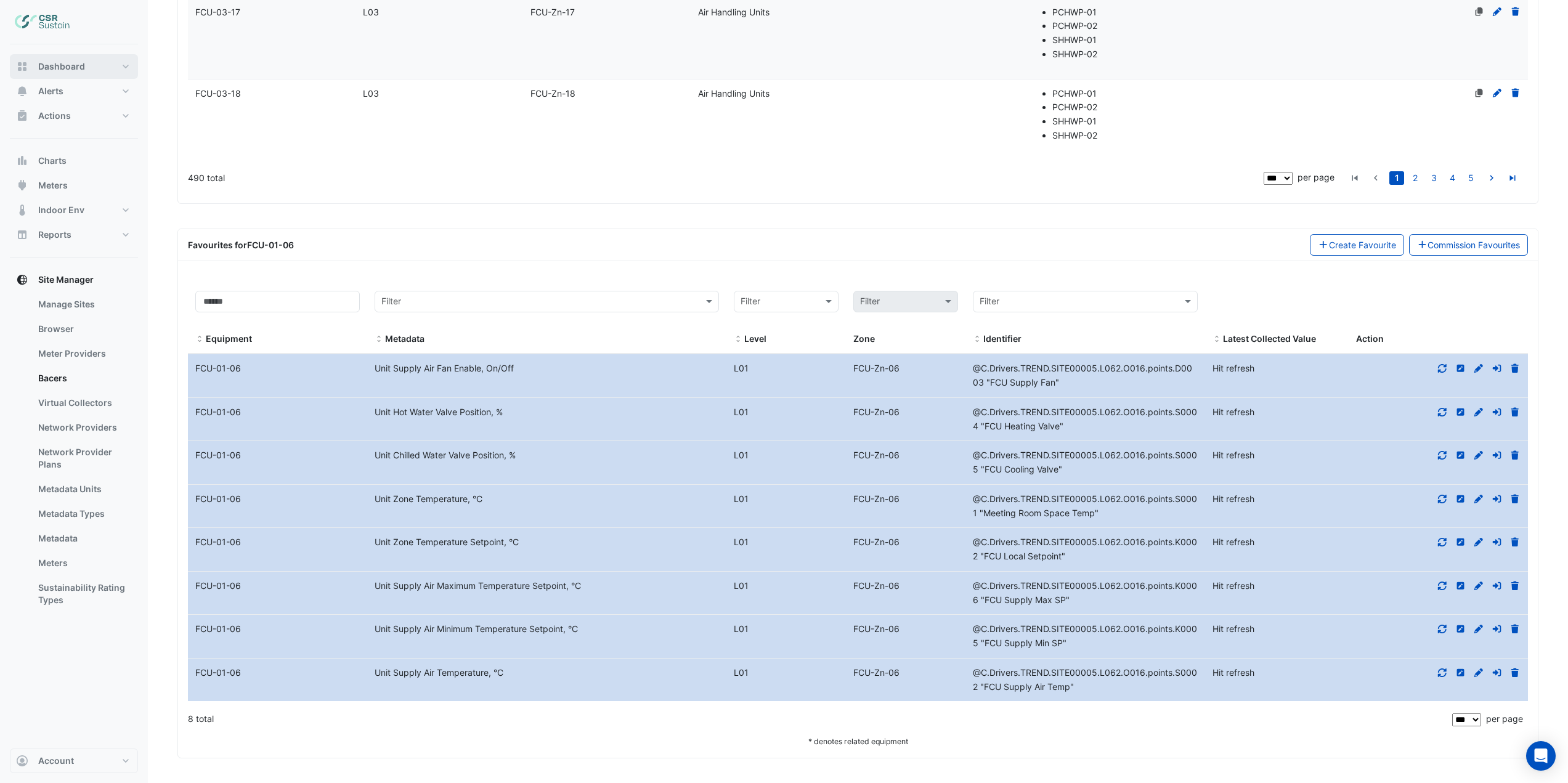
click at [92, 64] on button "Dashboard" at bounding box center [74, 67] width 128 height 25
select select "***"
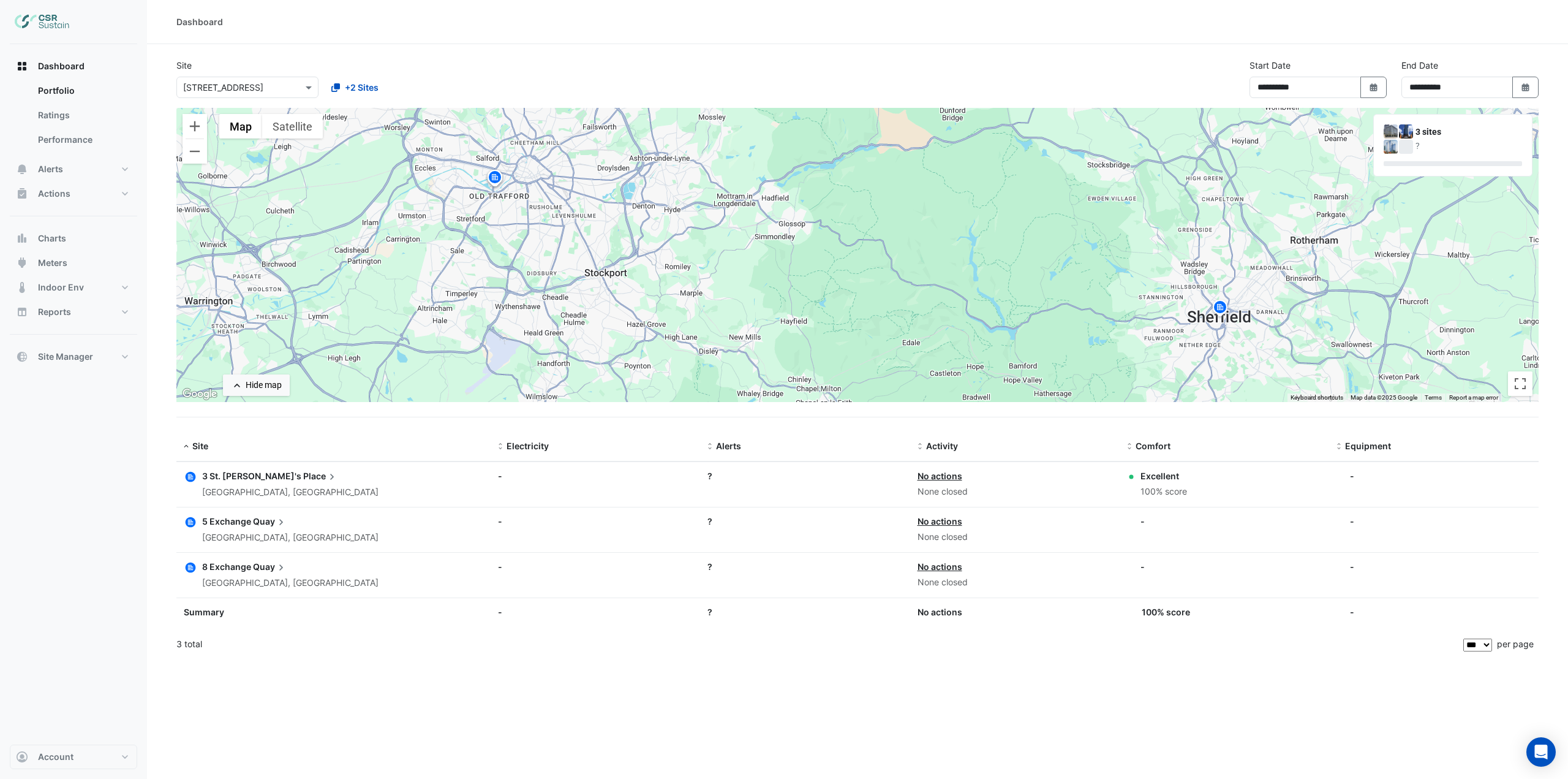
click at [255, 565] on span "Quay" at bounding box center [270, 567] width 35 height 14
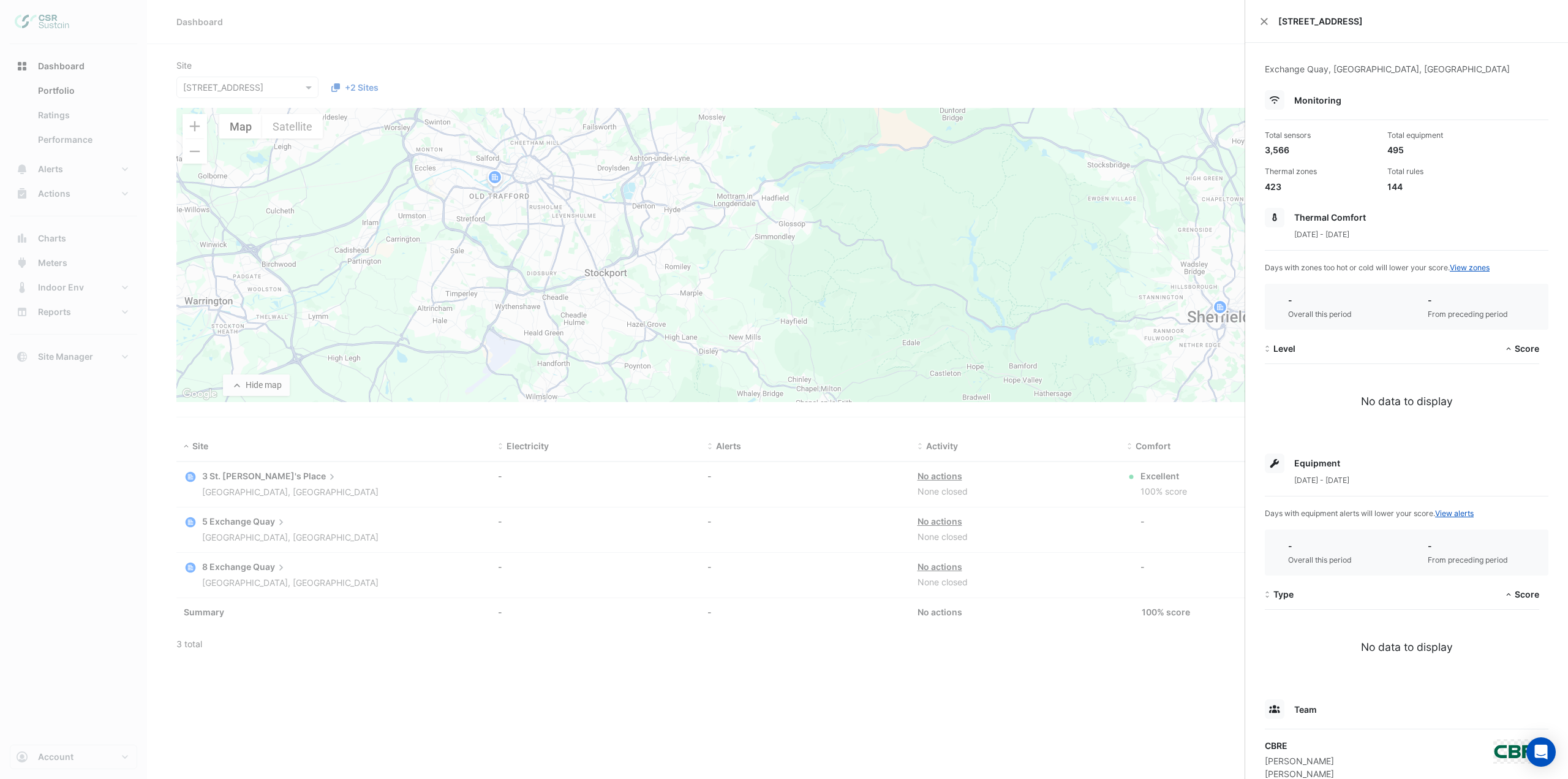
click at [376, 438] on ngb-offcanvas-backdrop at bounding box center [784, 390] width 1568 height 779
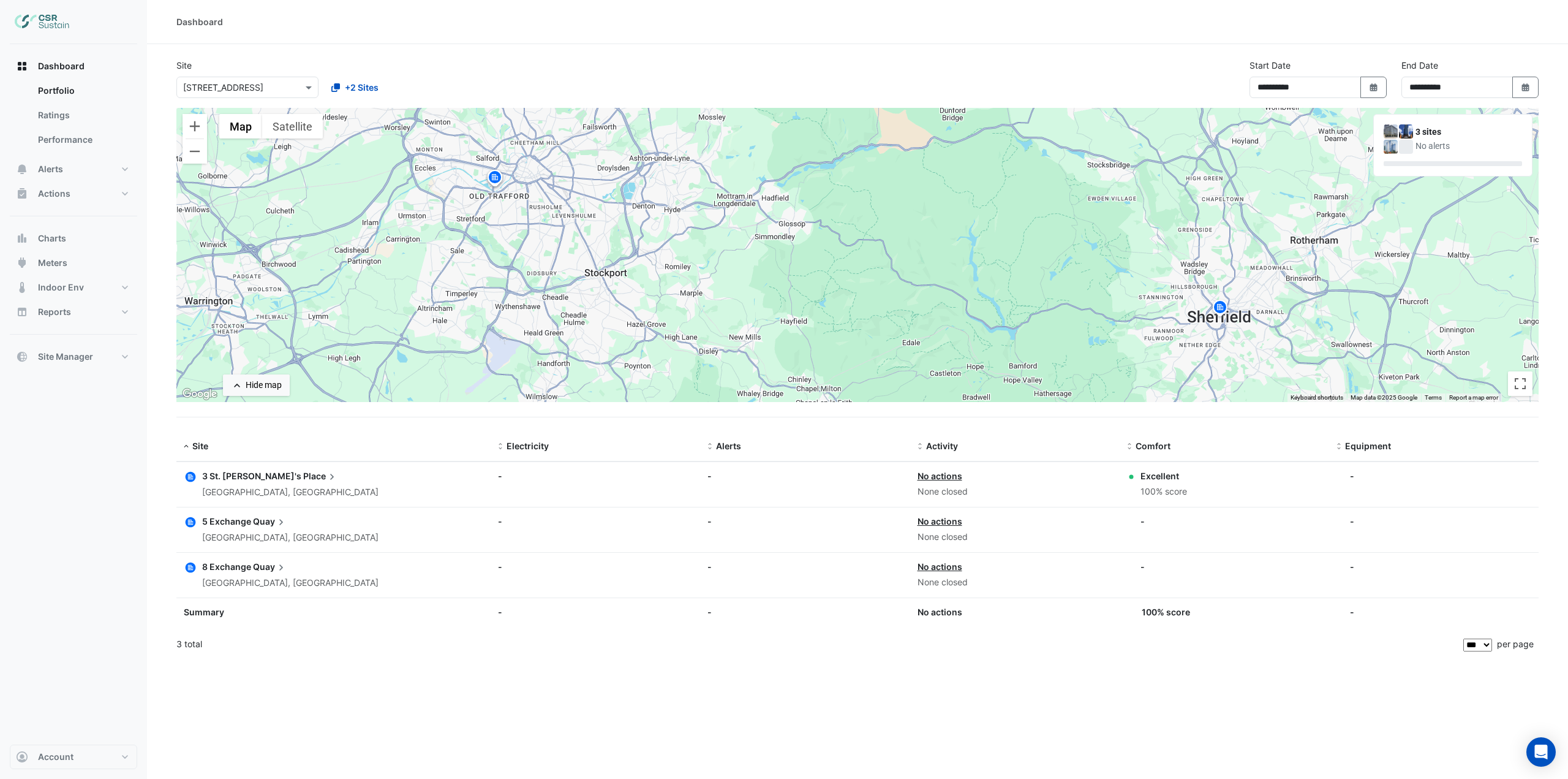
click at [260, 520] on span "Quay" at bounding box center [270, 521] width 35 height 14
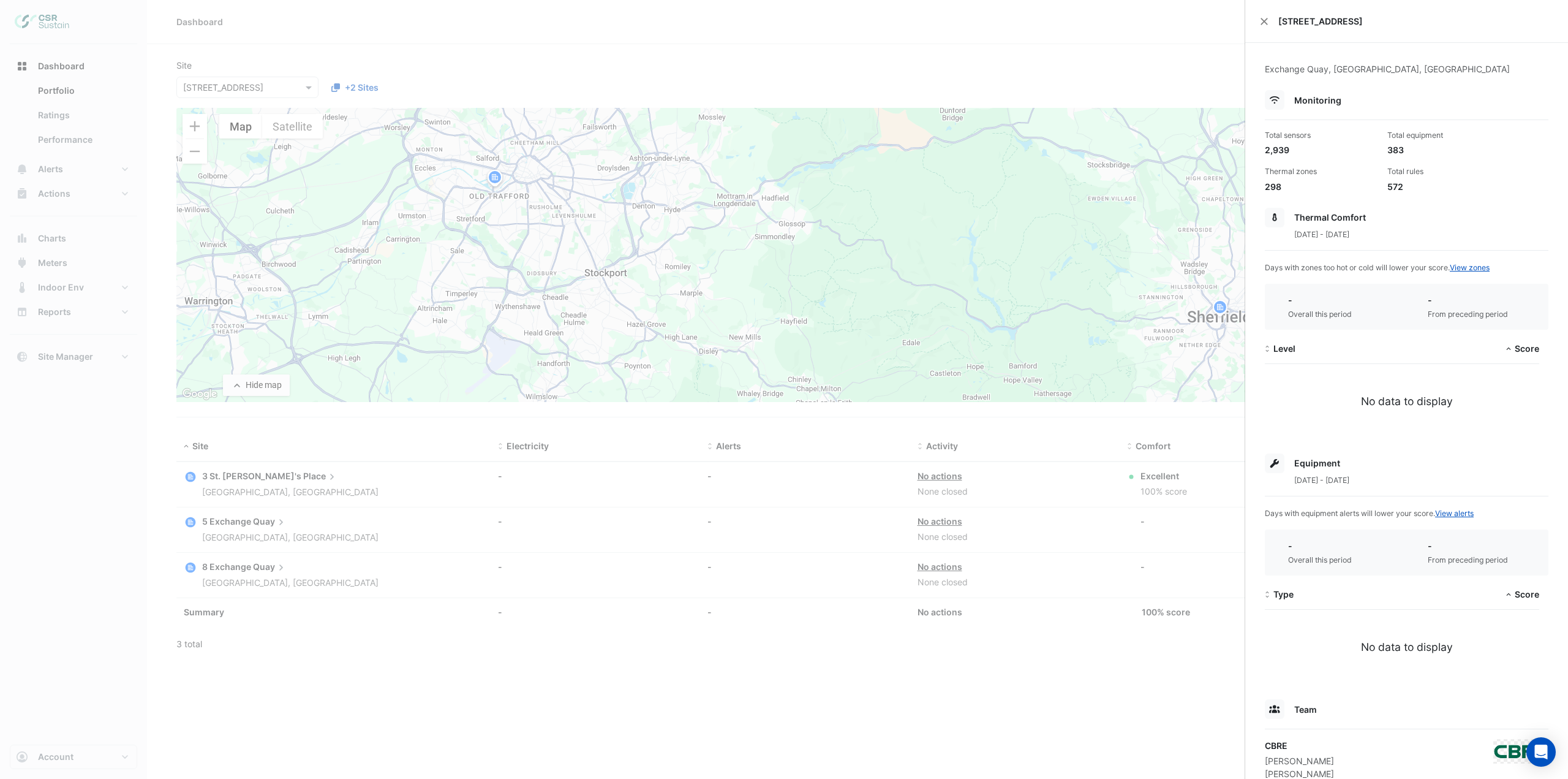
click at [263, 483] on ngb-offcanvas-backdrop at bounding box center [784, 390] width 1568 height 779
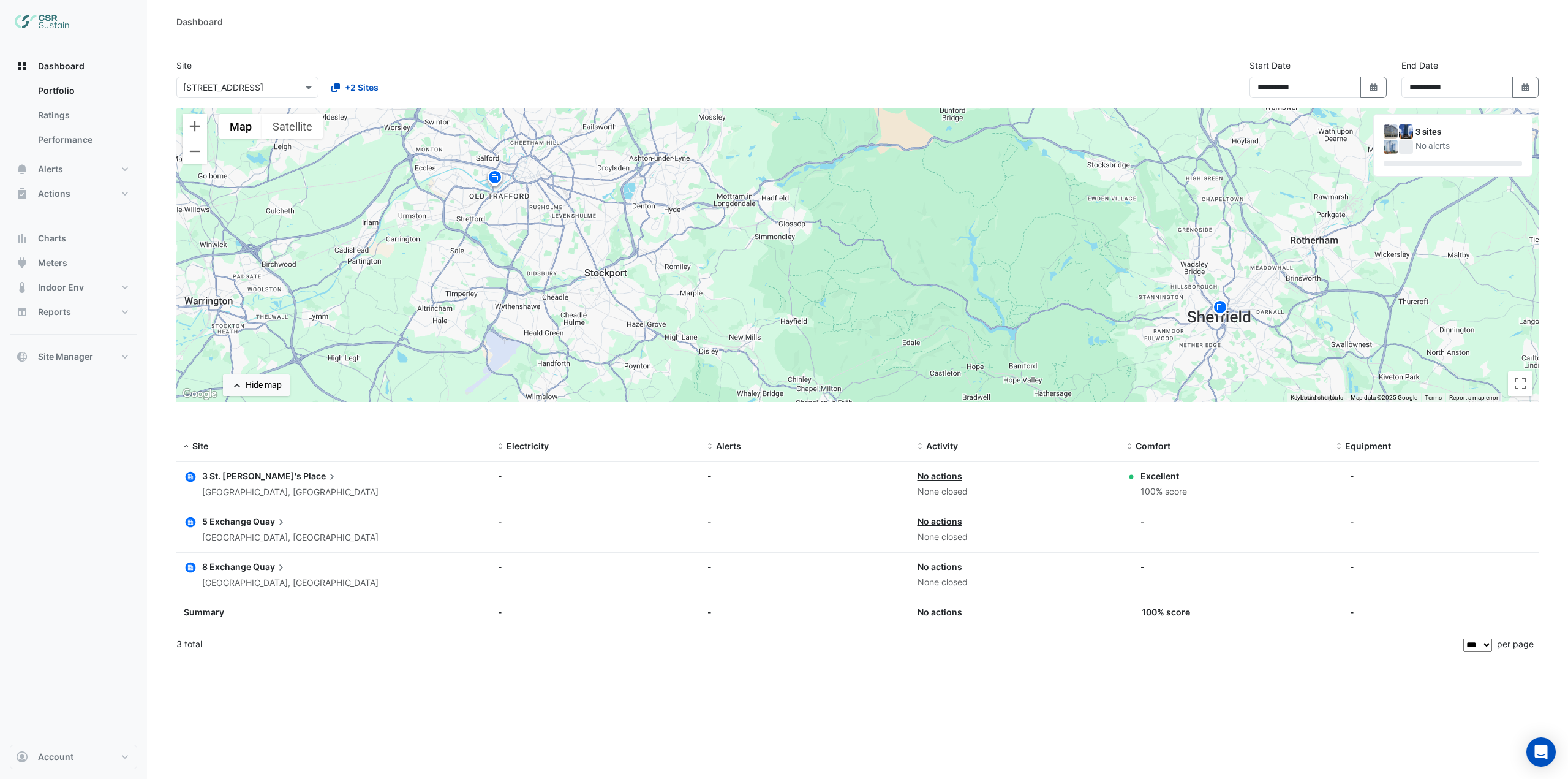
click at [303, 481] on span "Place" at bounding box center [321, 476] width 35 height 14
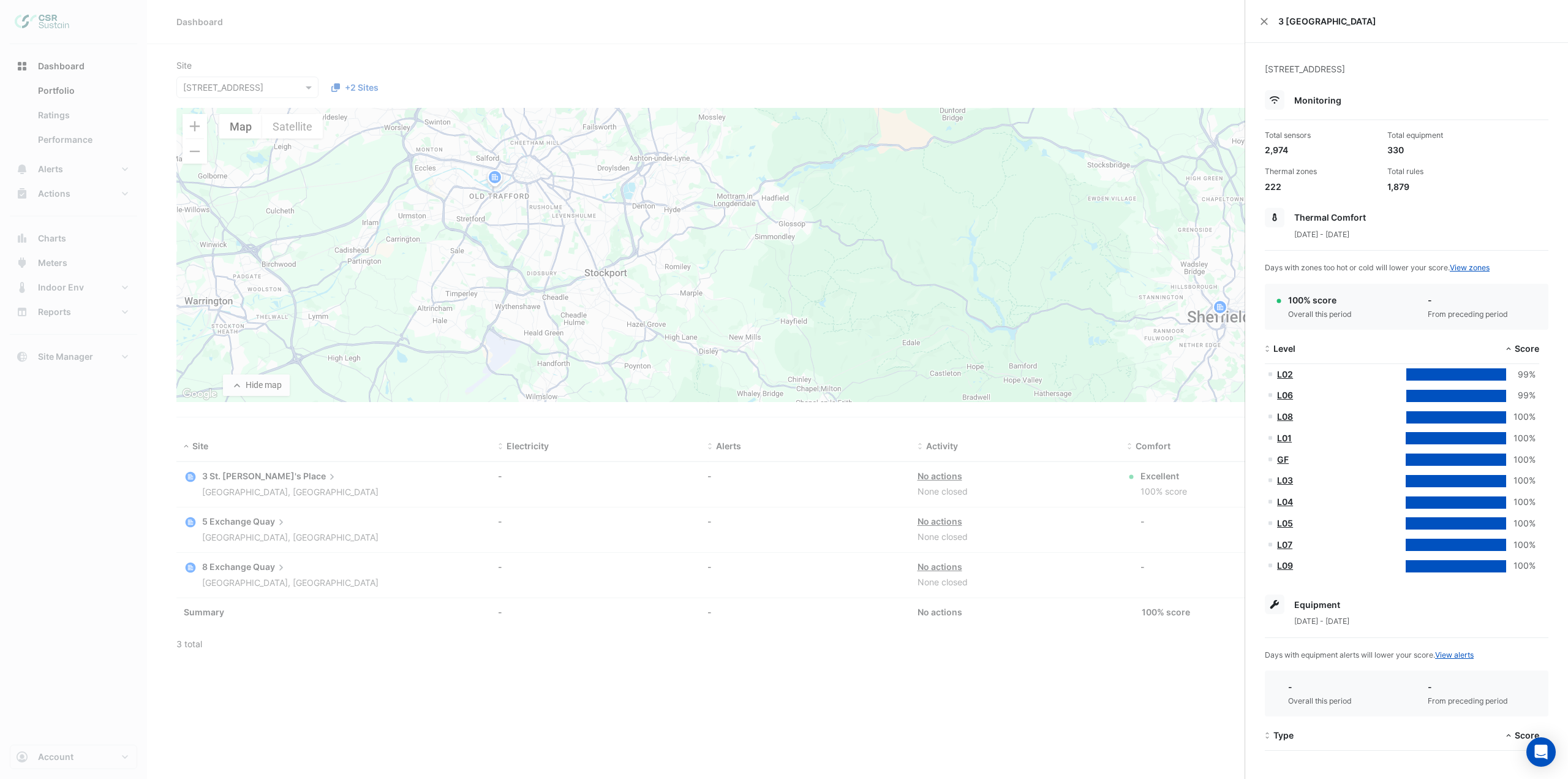
click at [368, 425] on ngb-offcanvas-backdrop at bounding box center [784, 390] width 1568 height 779
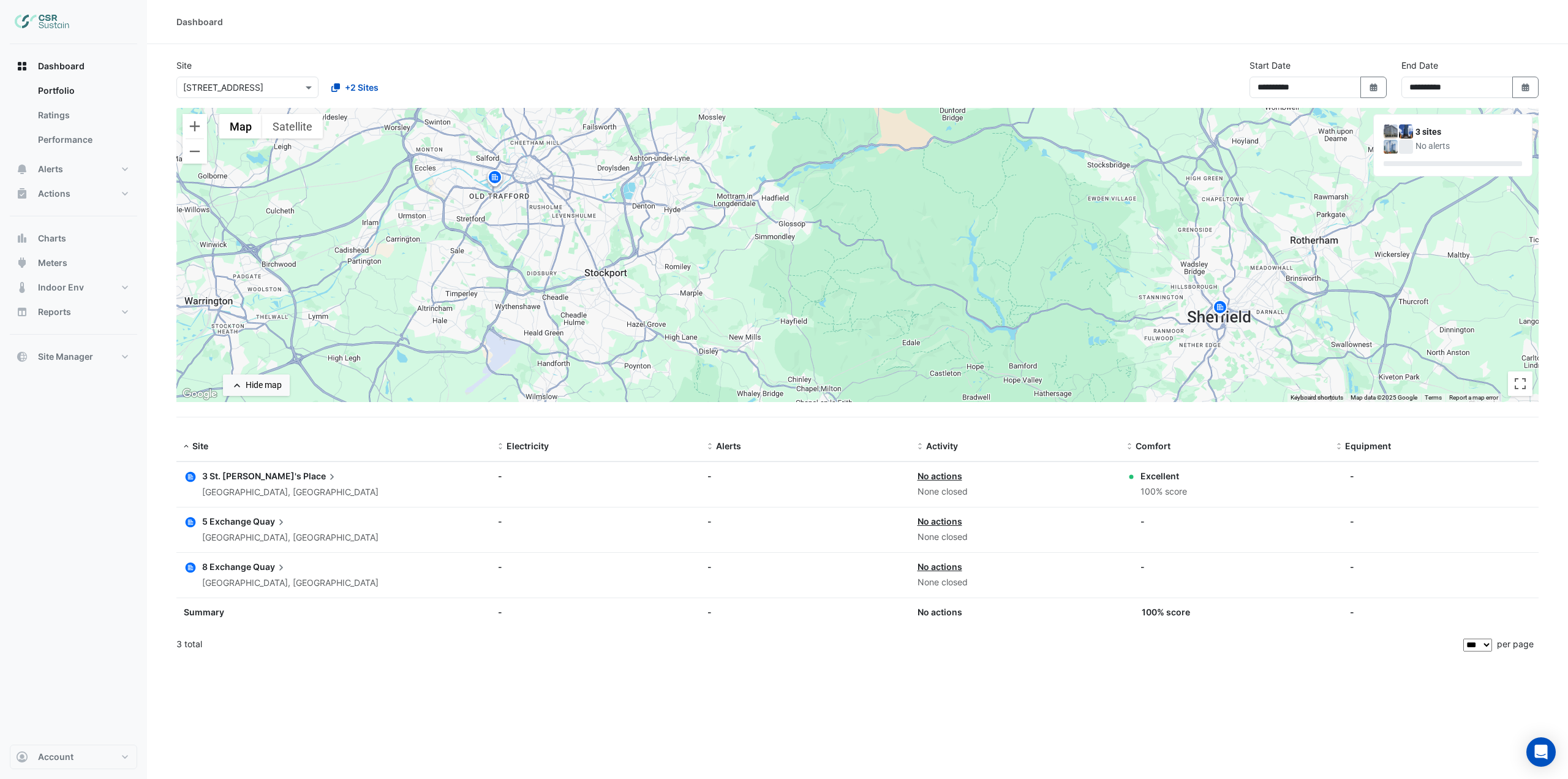
click at [189, 523] on icon "button" at bounding box center [191, 522] width 10 height 10
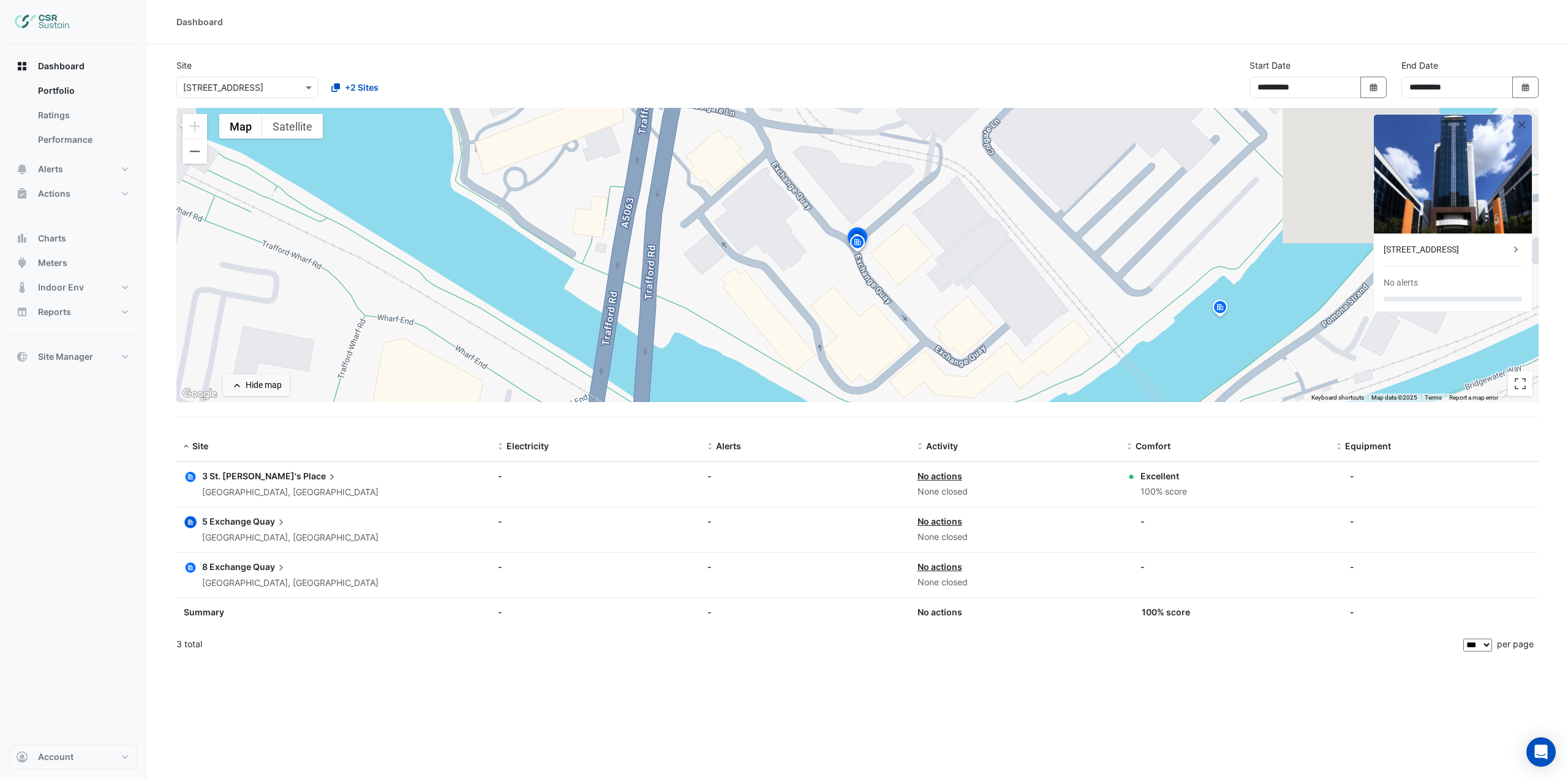
click at [192, 475] on icon "button" at bounding box center [191, 477] width 10 height 10
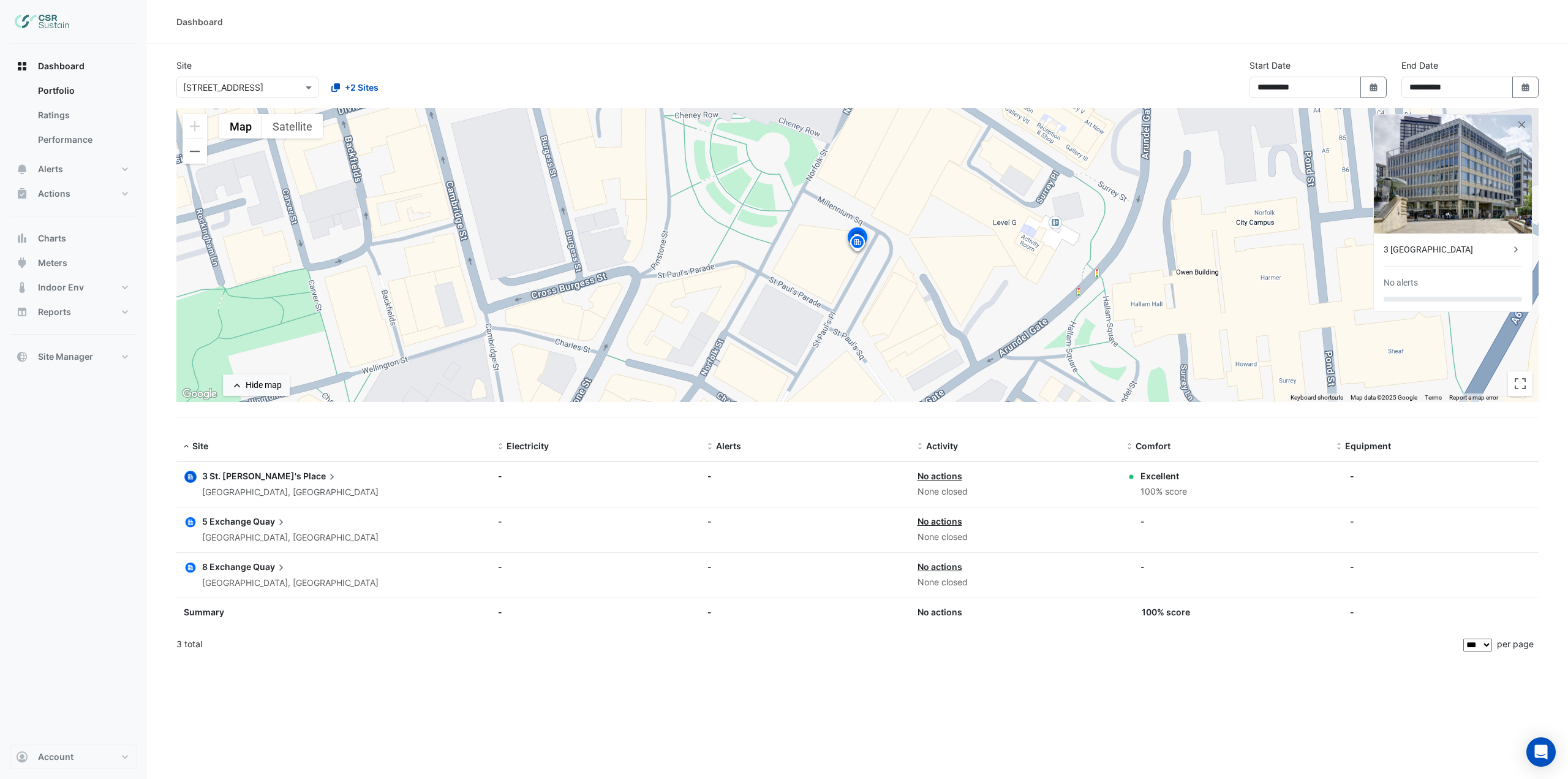
click at [189, 572] on icon "button" at bounding box center [191, 567] width 10 height 10
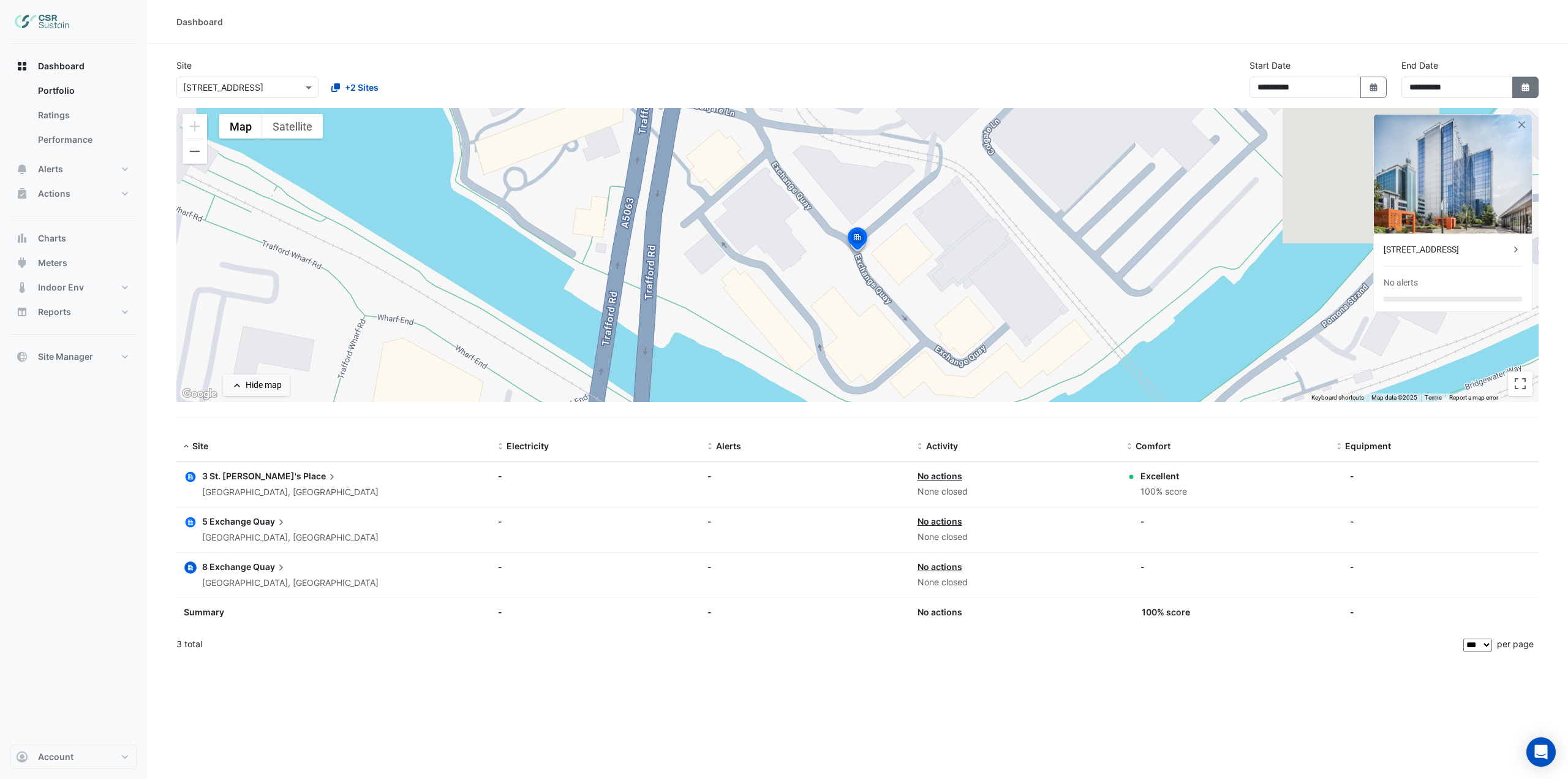
click at [1532, 79] on button "Select Date" at bounding box center [1526, 87] width 27 height 21
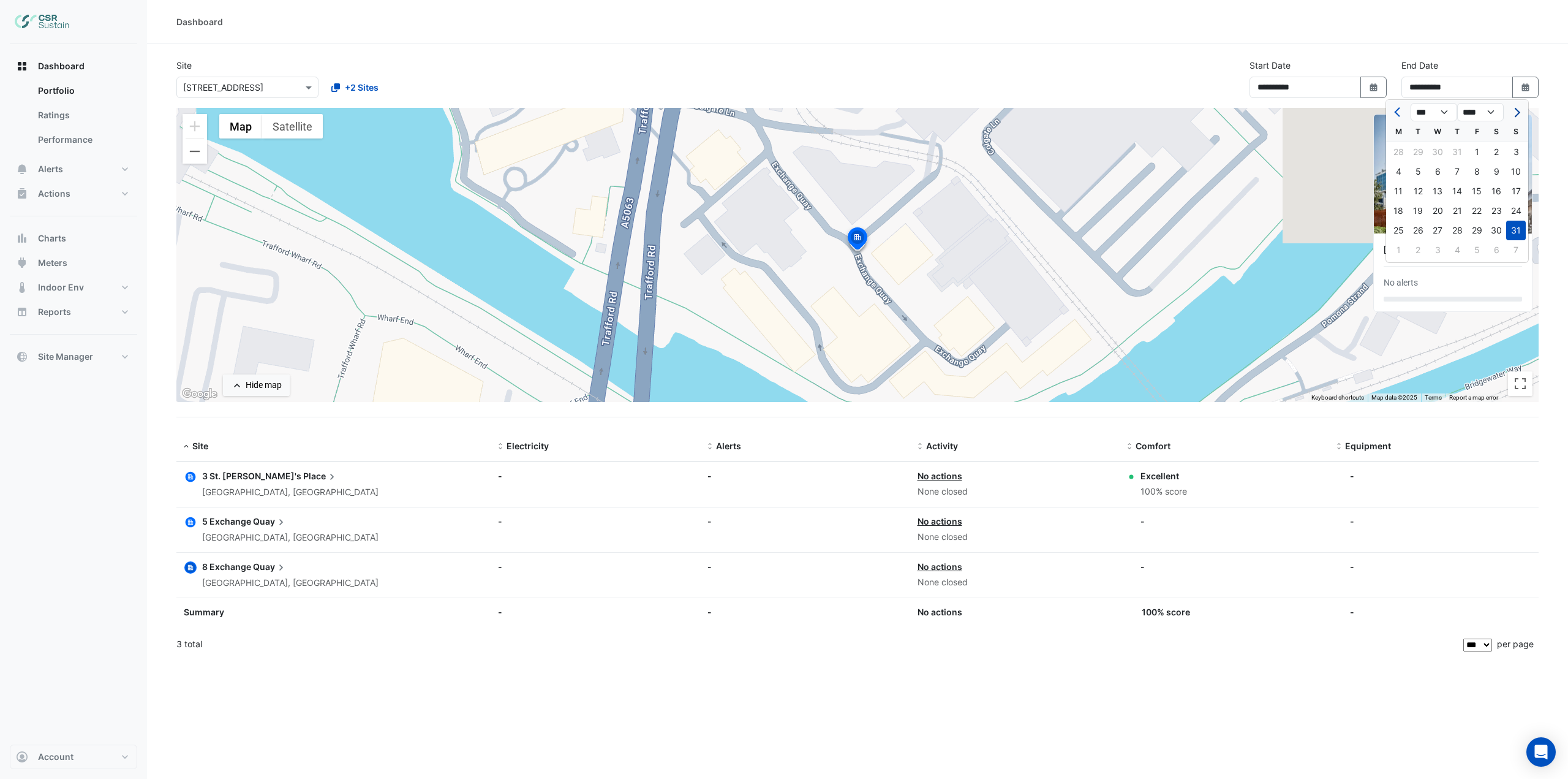
click at [1515, 111] on span "Next month" at bounding box center [1516, 113] width 9 height 9
select select "*"
click at [1458, 198] on div "18" at bounding box center [1457, 191] width 20 height 20
type input "**********"
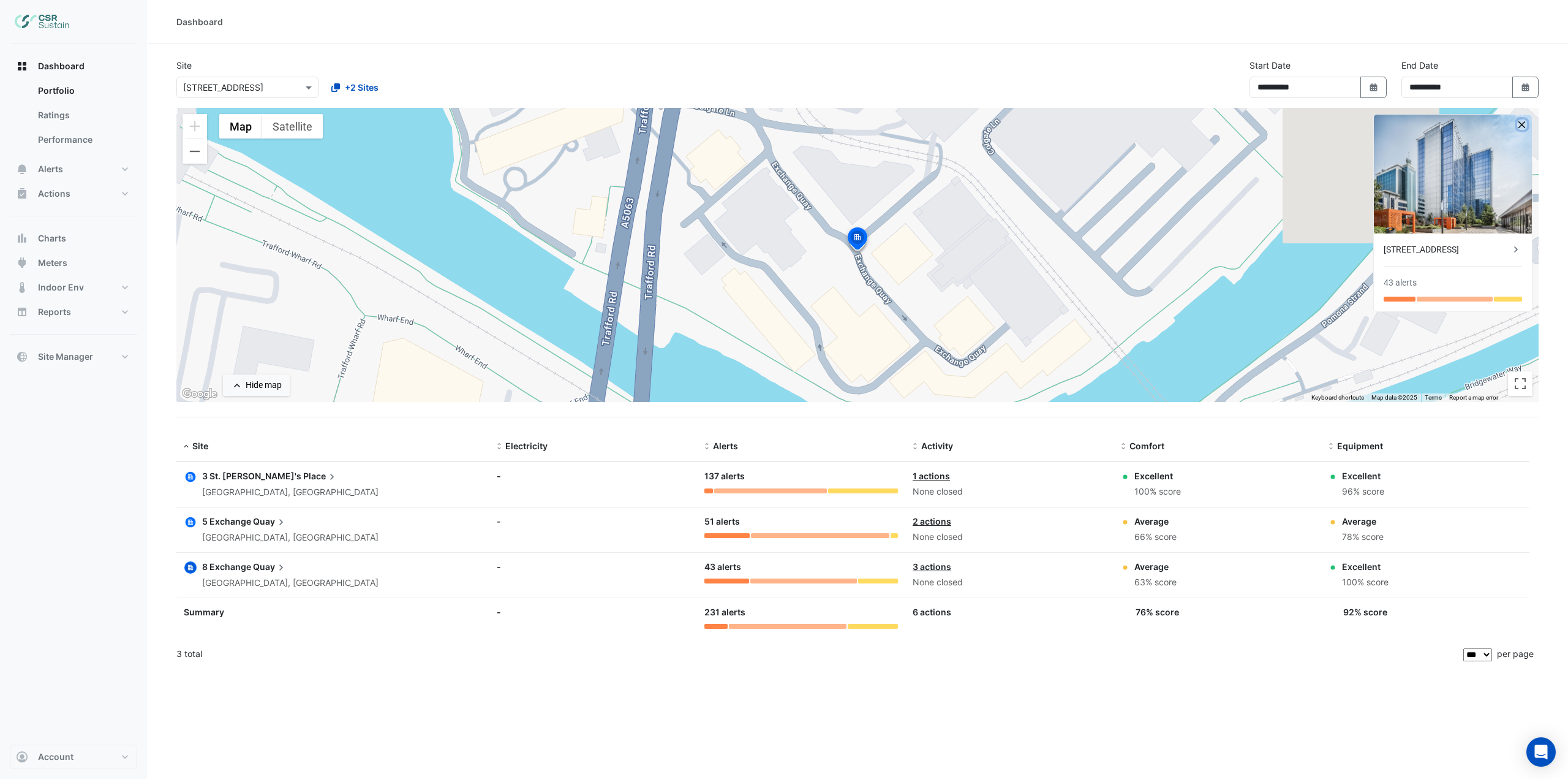
click at [1517, 122] on button "button" at bounding box center [1522, 124] width 10 height 10
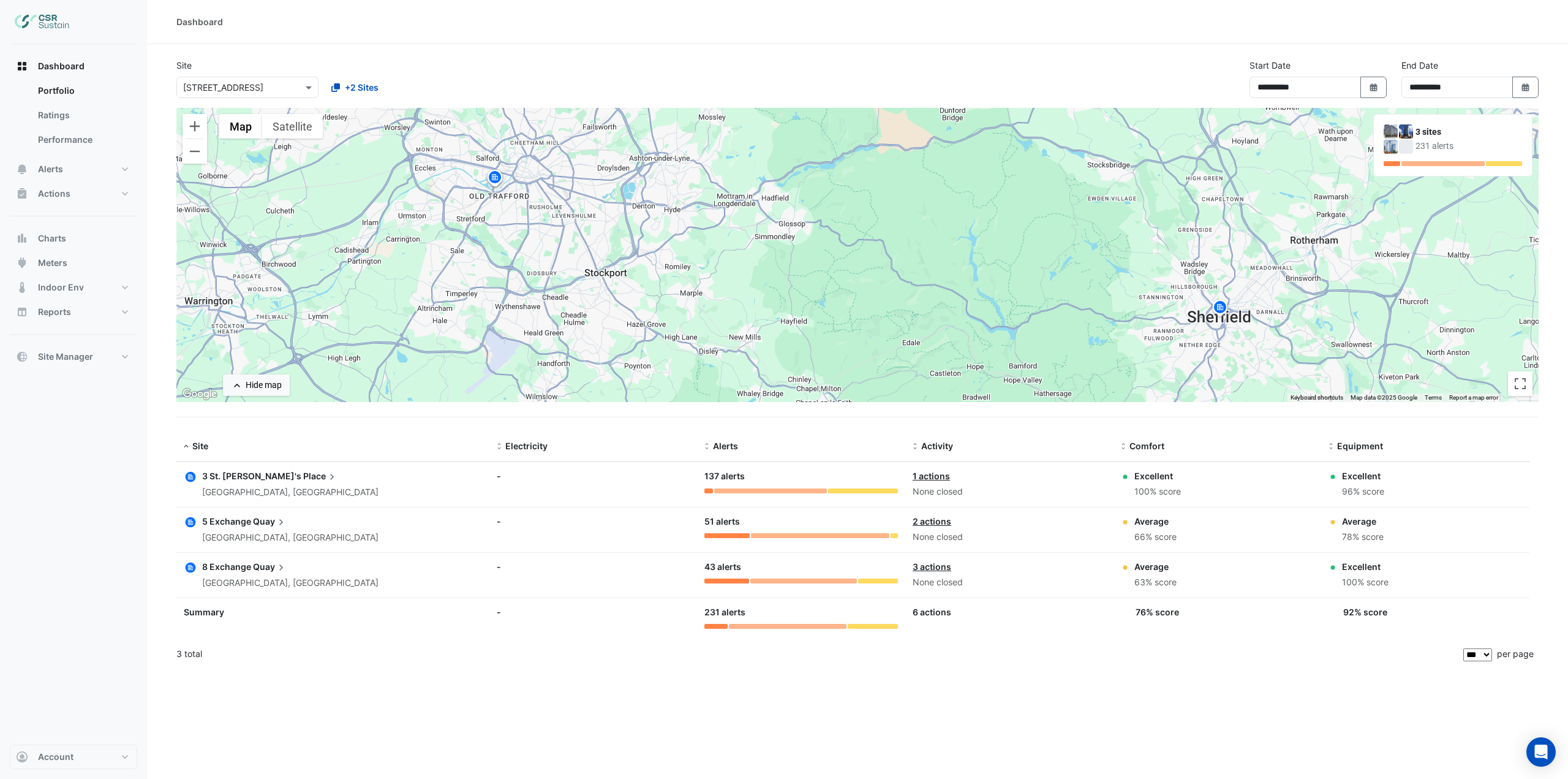
click at [496, 182] on img at bounding box center [495, 179] width 20 height 21
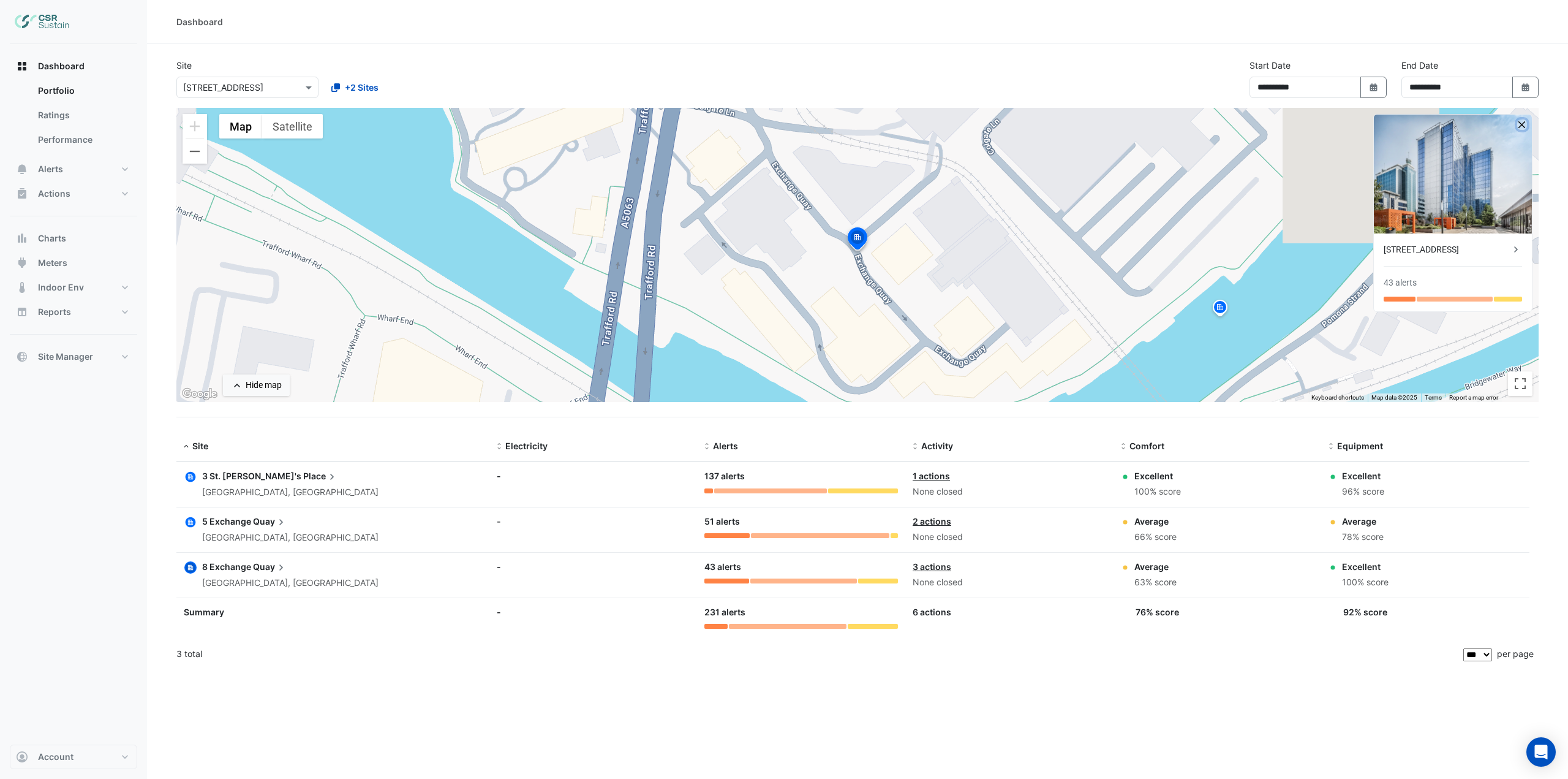
click at [1523, 126] on button "button" at bounding box center [1522, 124] width 10 height 10
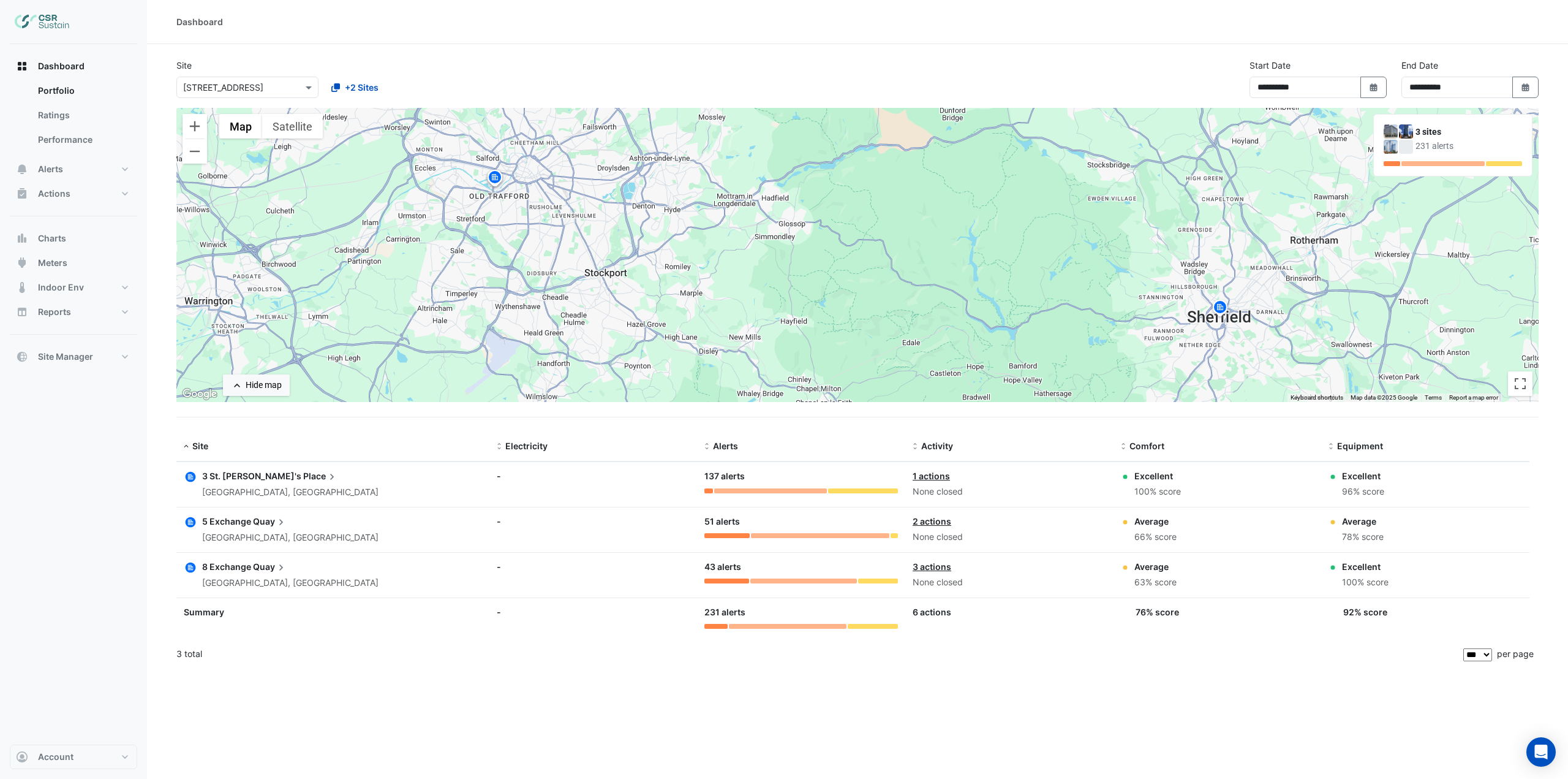
click at [1219, 307] on img at bounding box center [1220, 309] width 20 height 21
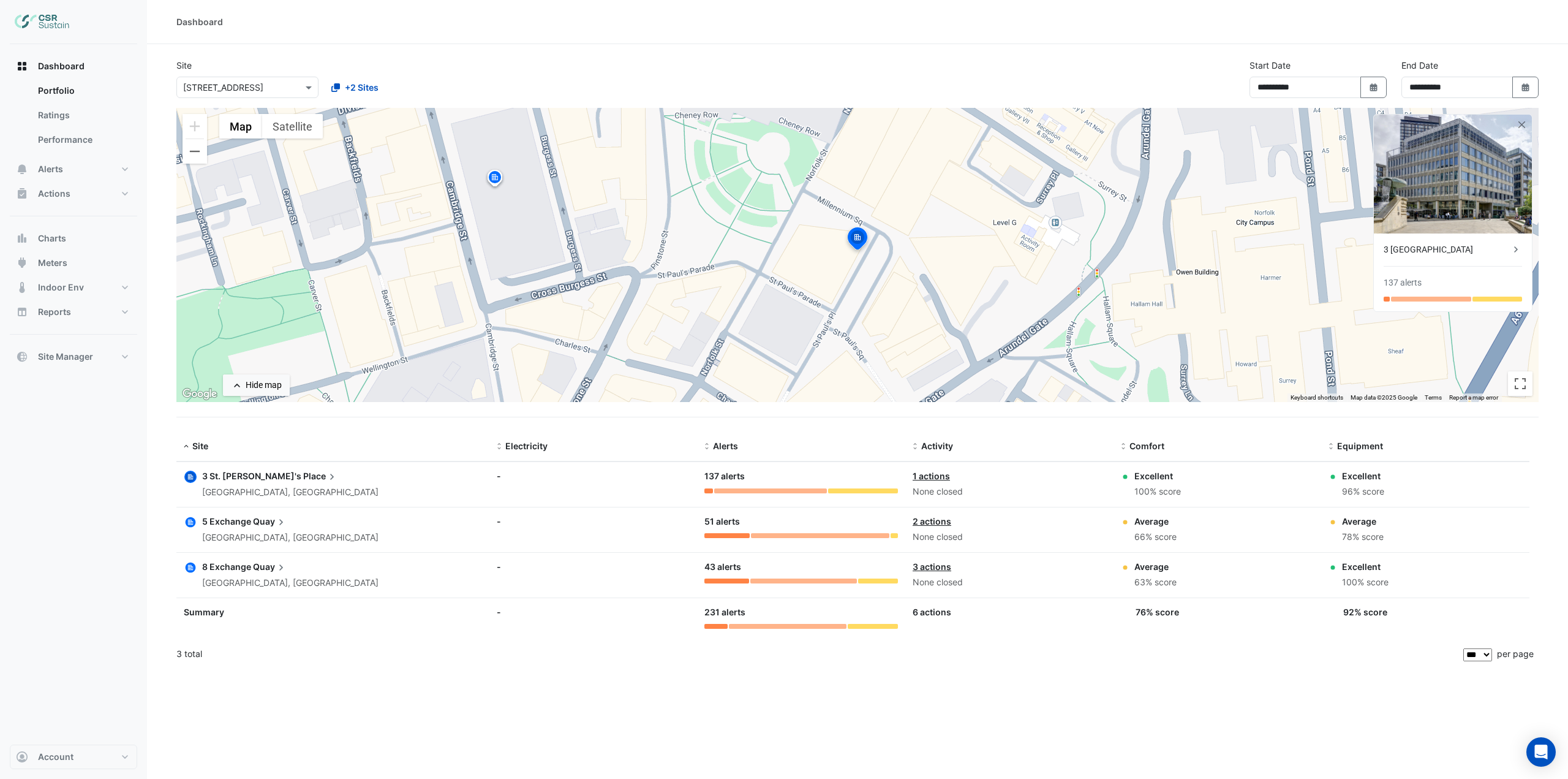
click at [857, 243] on img at bounding box center [857, 240] width 27 height 29
click at [1525, 122] on button "button" at bounding box center [1522, 124] width 10 height 10
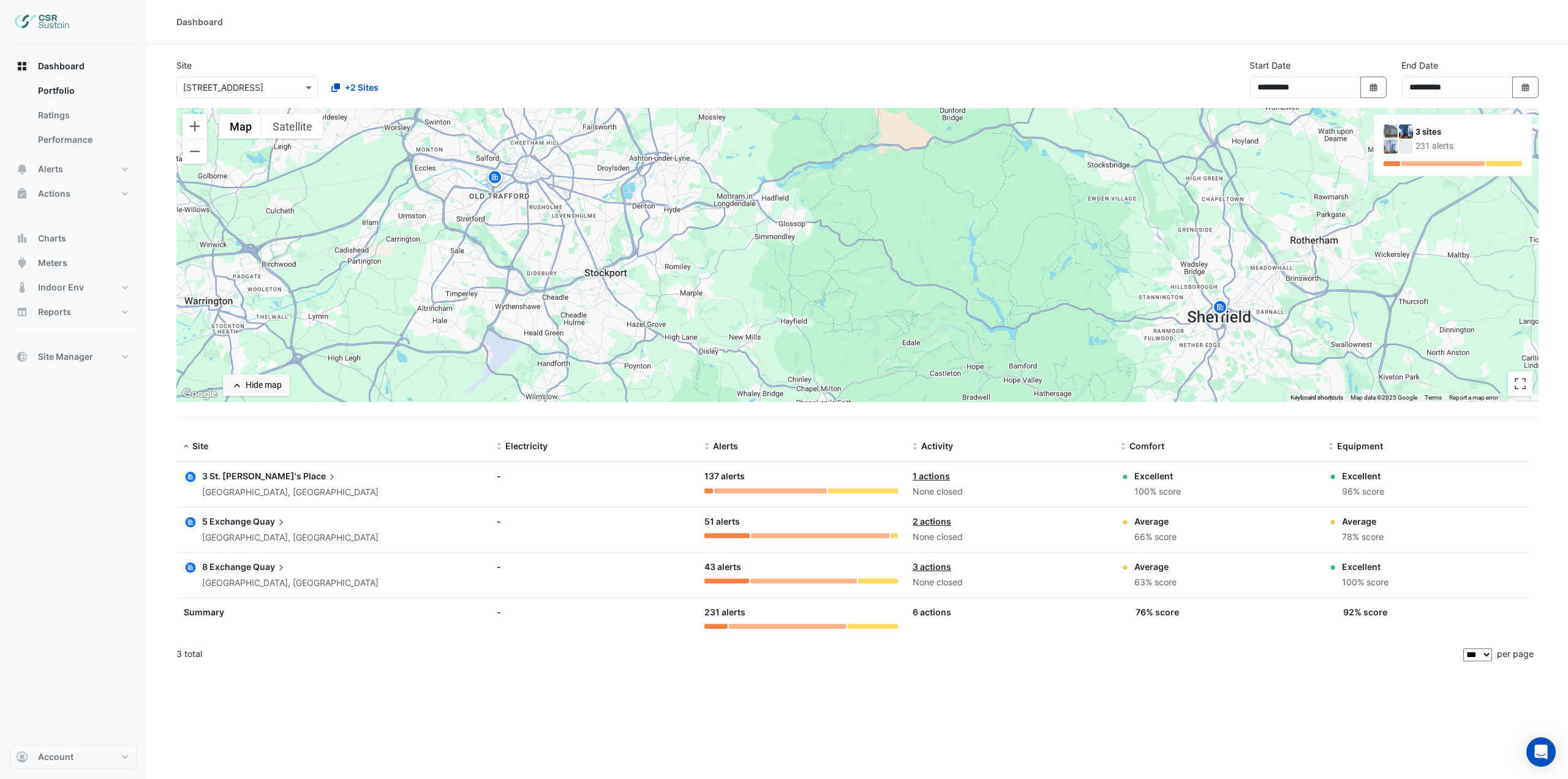
click at [496, 182] on img at bounding box center [495, 179] width 20 height 21
click at [492, 177] on img at bounding box center [495, 179] width 20 height 21
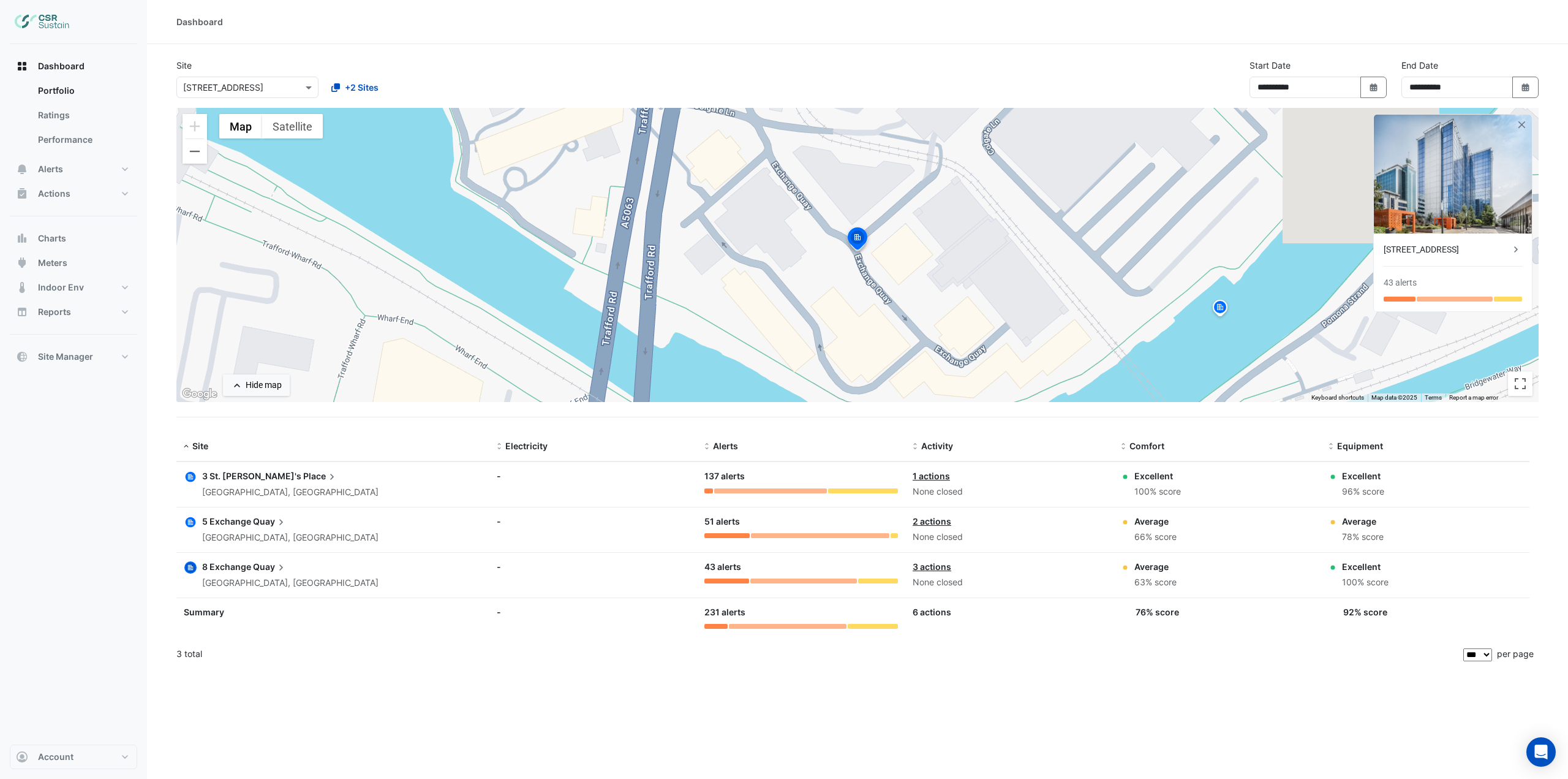
click at [853, 233] on img at bounding box center [857, 240] width 27 height 29
click at [187, 523] on icon "button" at bounding box center [191, 522] width 10 height 10
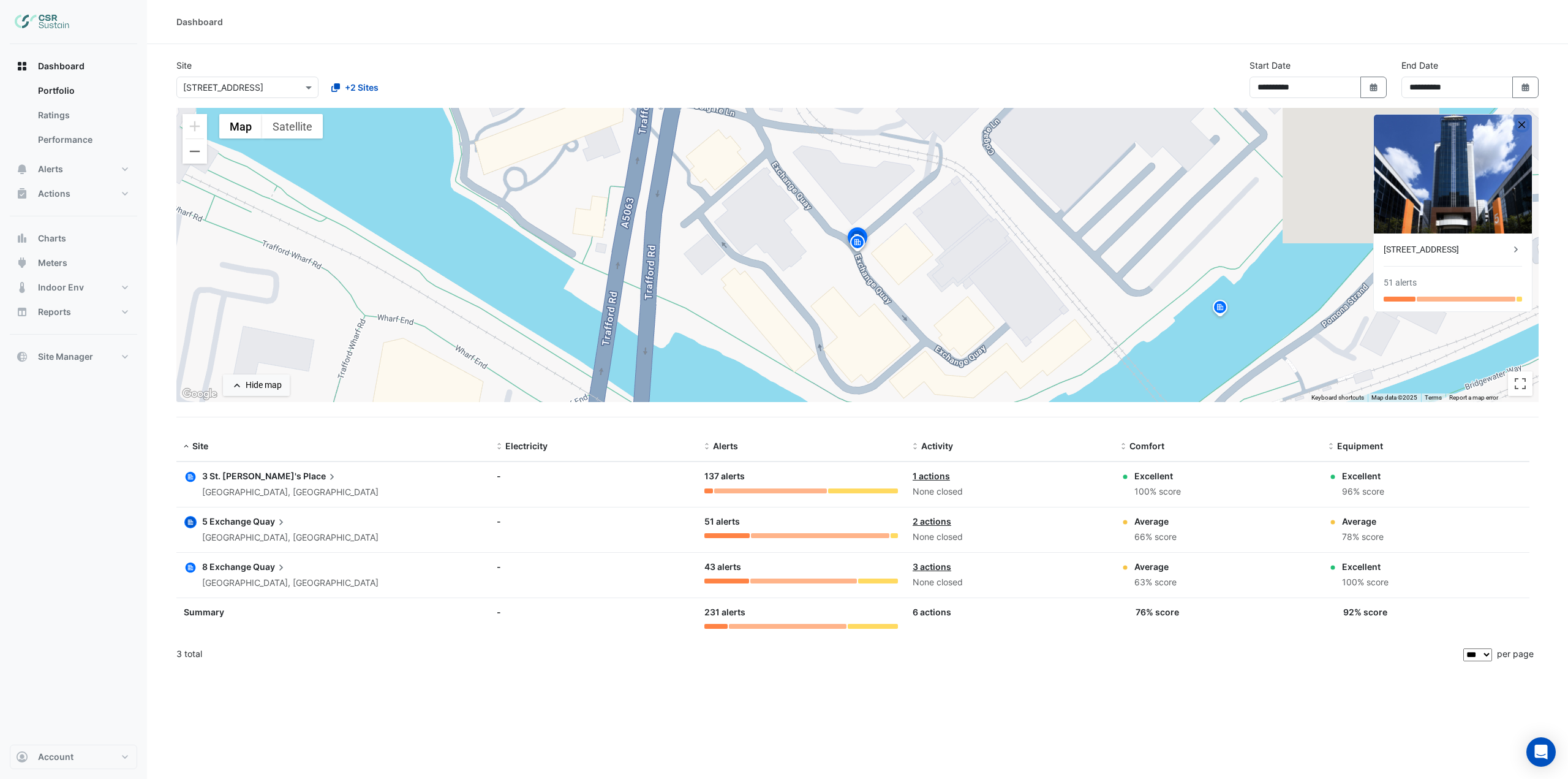
click at [1522, 123] on button "button" at bounding box center [1522, 124] width 10 height 10
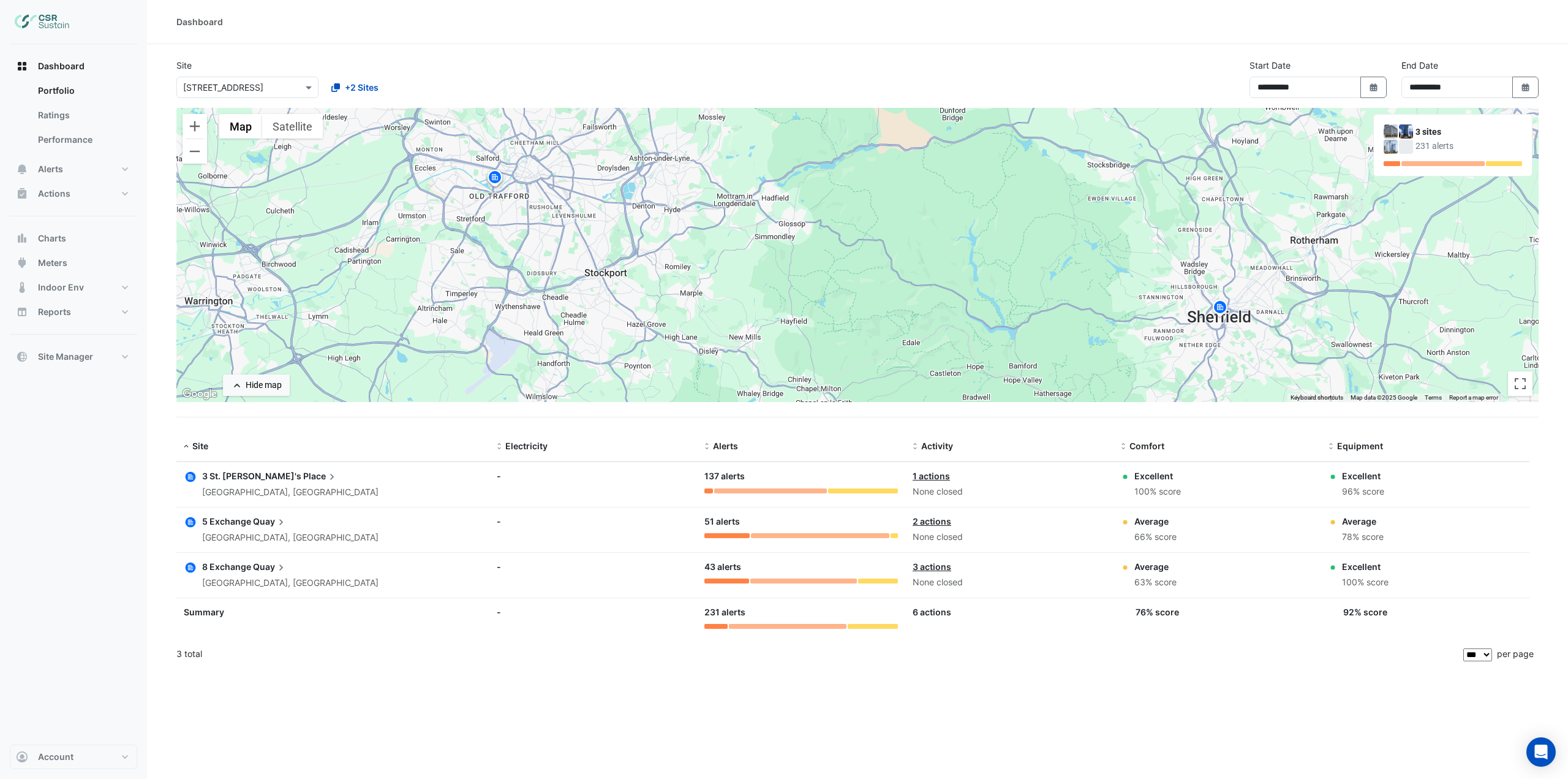
click at [568, 74] on div "**********" at bounding box center [858, 83] width 1377 height 49
